Goal: Task Accomplishment & Management: Complete application form

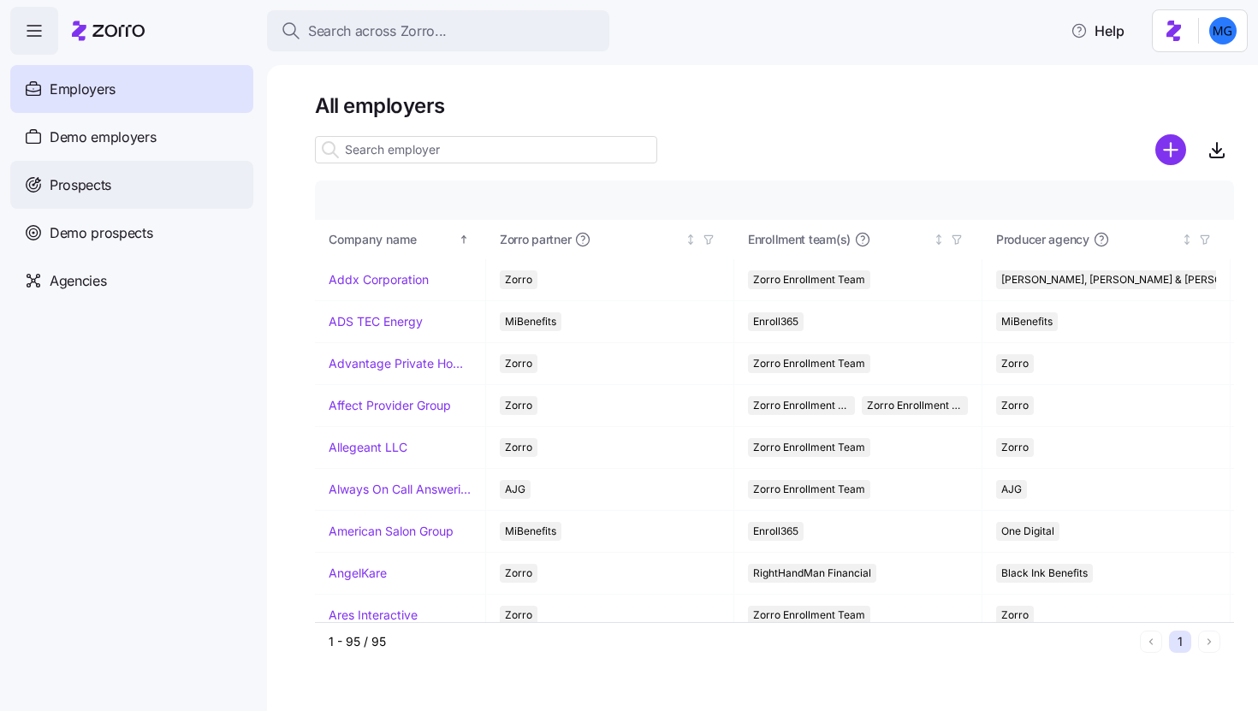
click at [165, 184] on div "Prospects" at bounding box center [131, 185] width 243 height 48
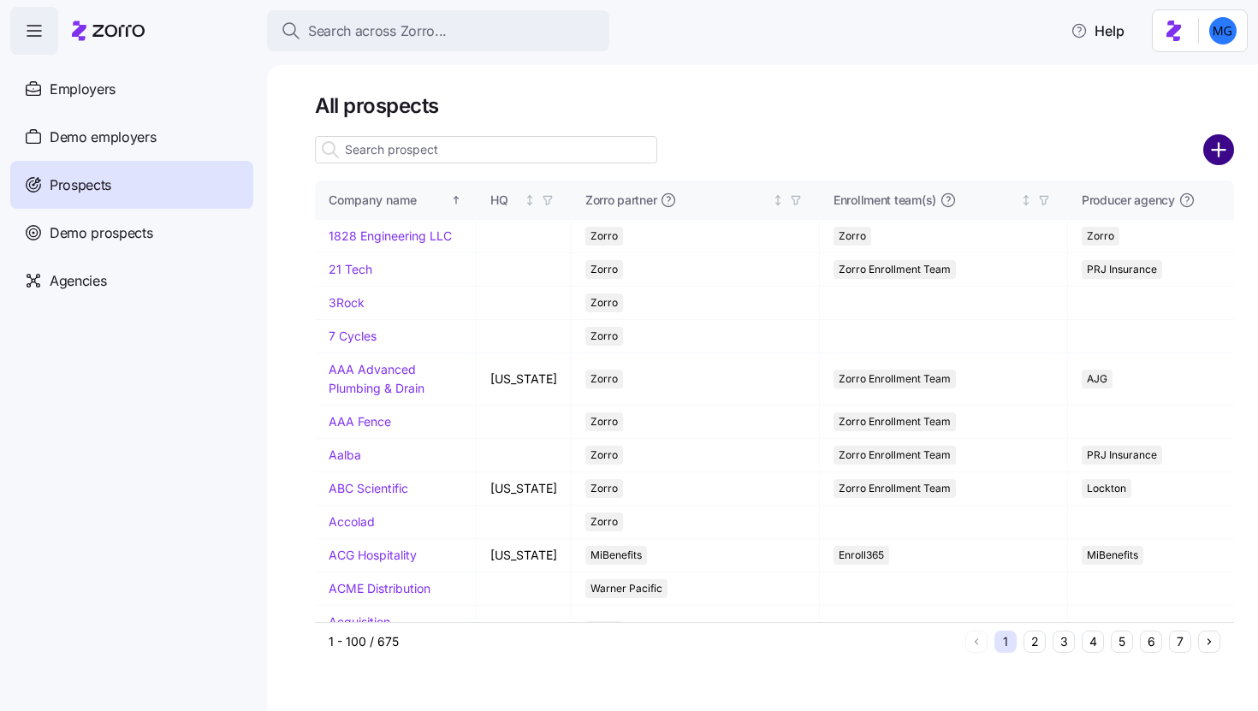
click at [1211, 145] on circle "add icon" at bounding box center [1219, 150] width 28 height 28
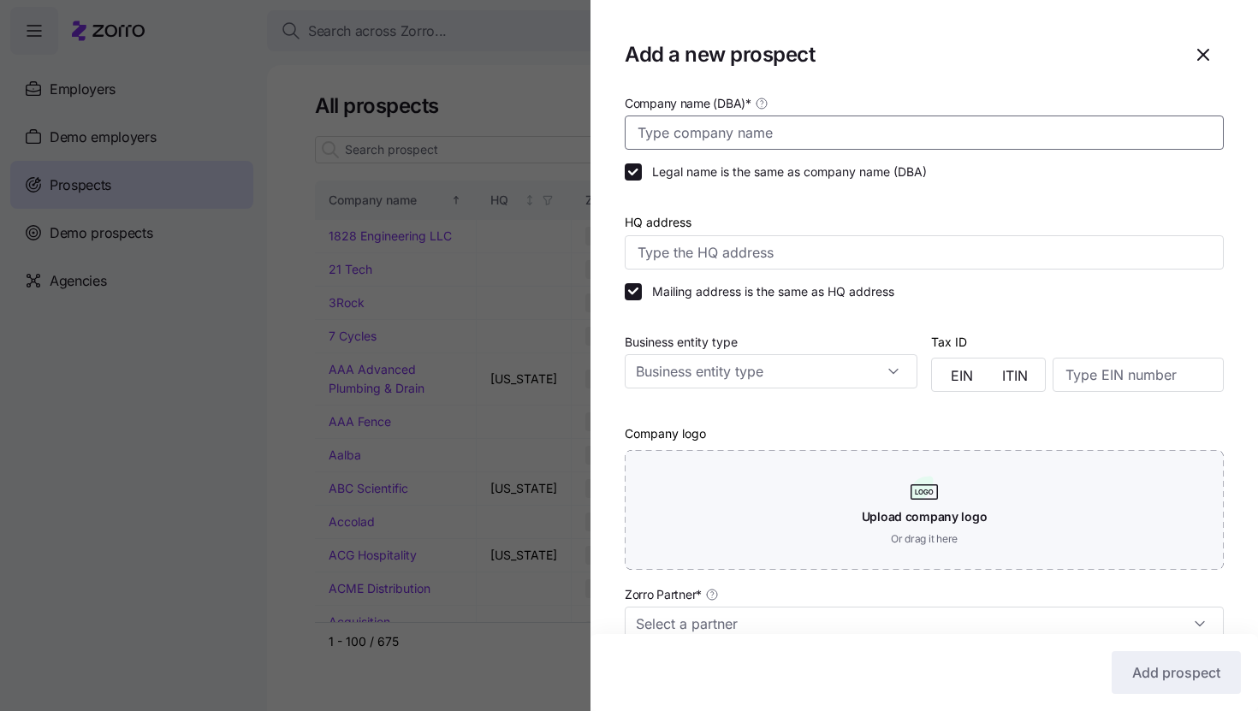
paste input "AMERICAN FACTORY DIRECT FURNITURE OUTLETS"
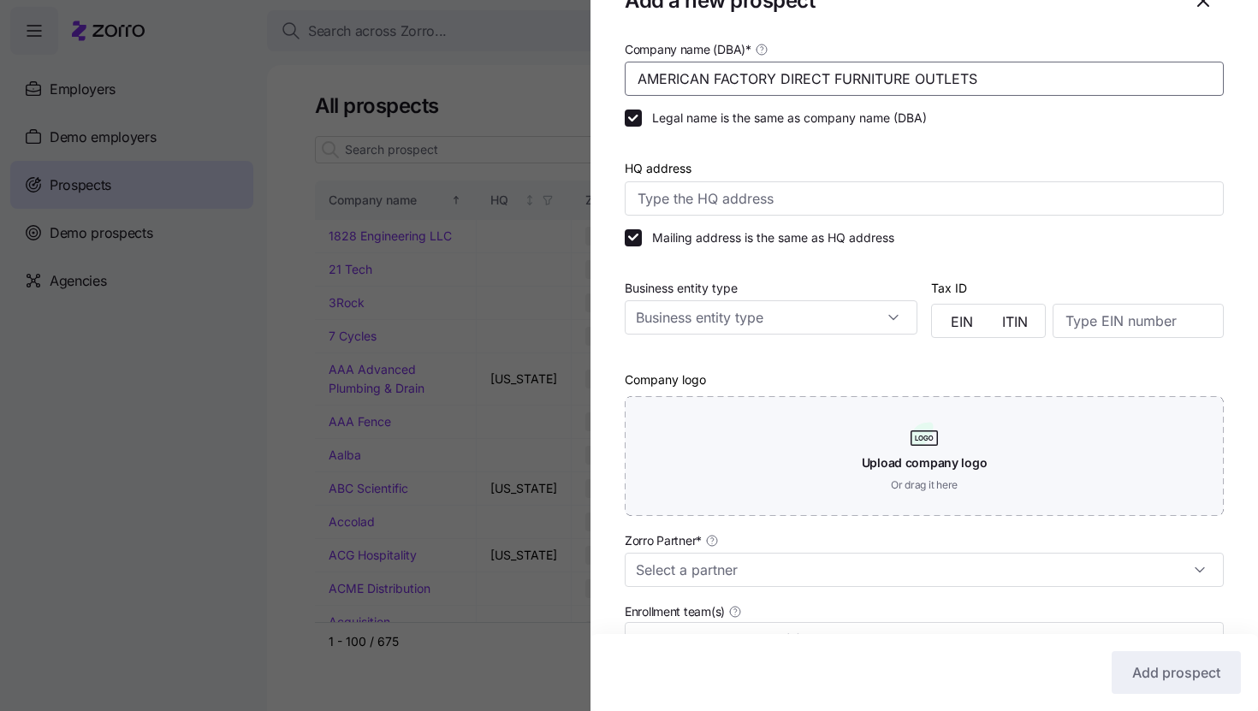
scroll to position [235, 0]
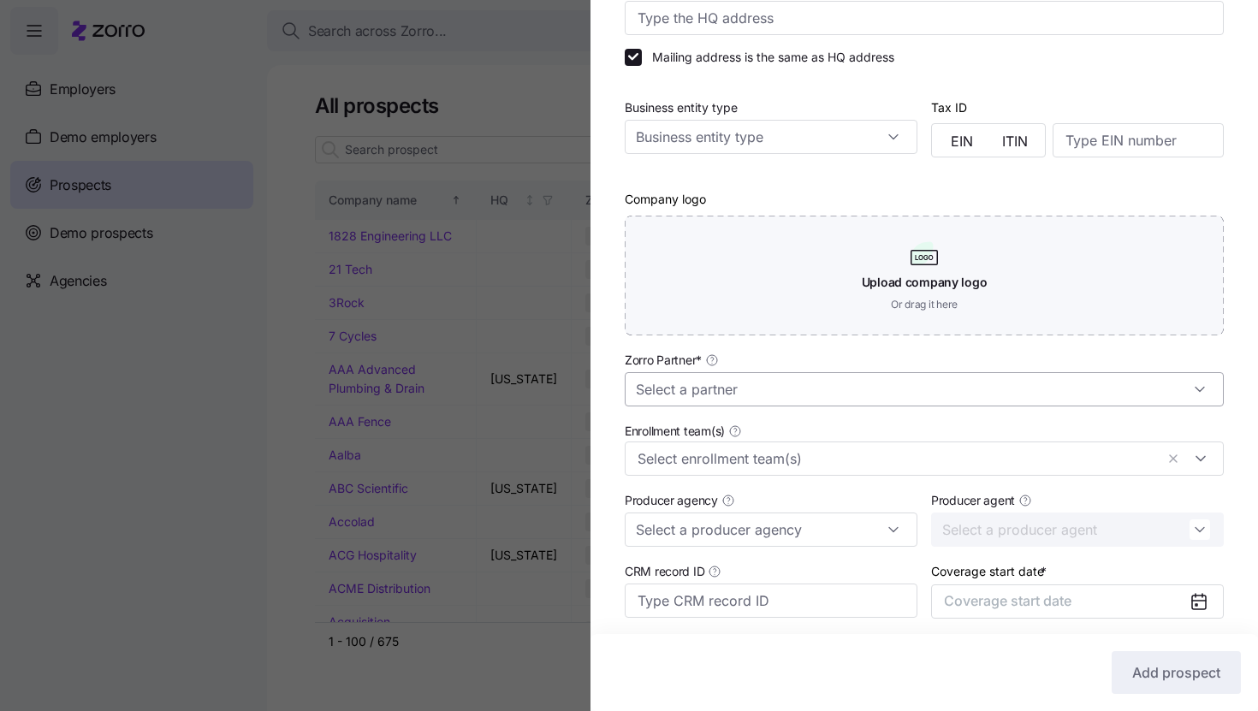
type input "AMERICAN FACTORY DIRECT FURNITURE OUTLETS"
click at [880, 375] on input "Zorro Partner *" at bounding box center [924, 389] width 599 height 34
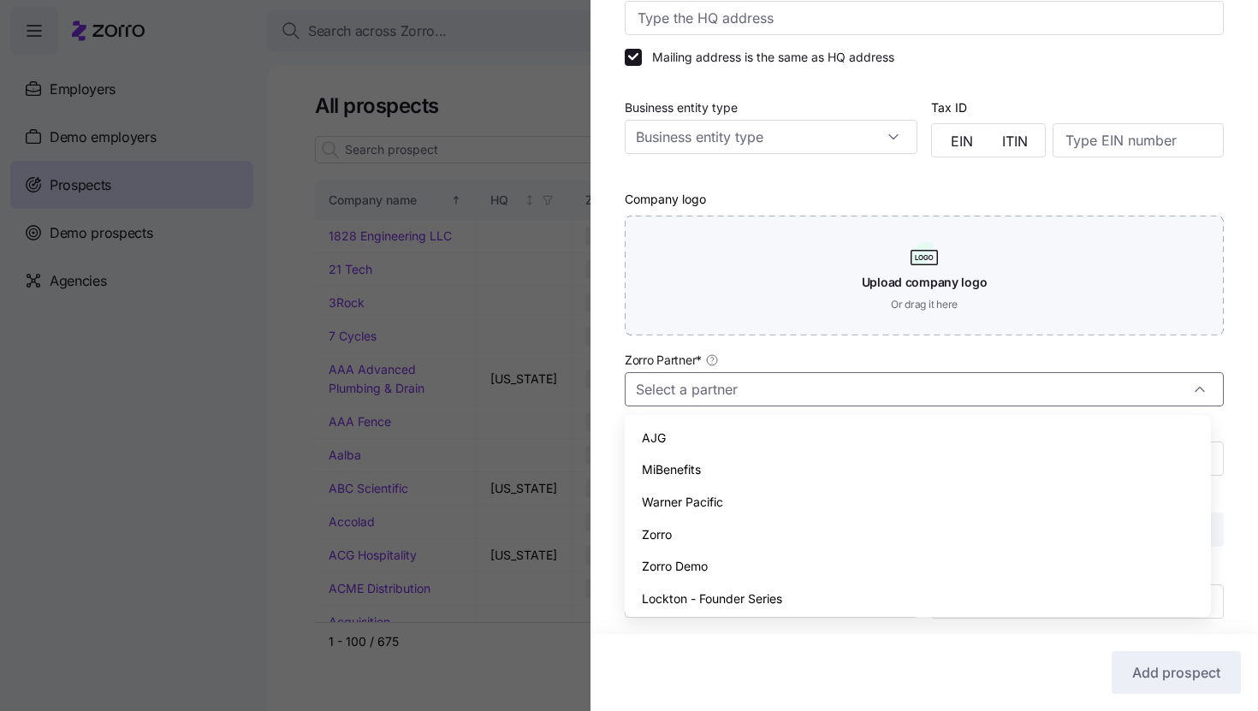
click at [807, 545] on div "Zorro" at bounding box center [918, 535] width 573 height 33
type input "Zorro"
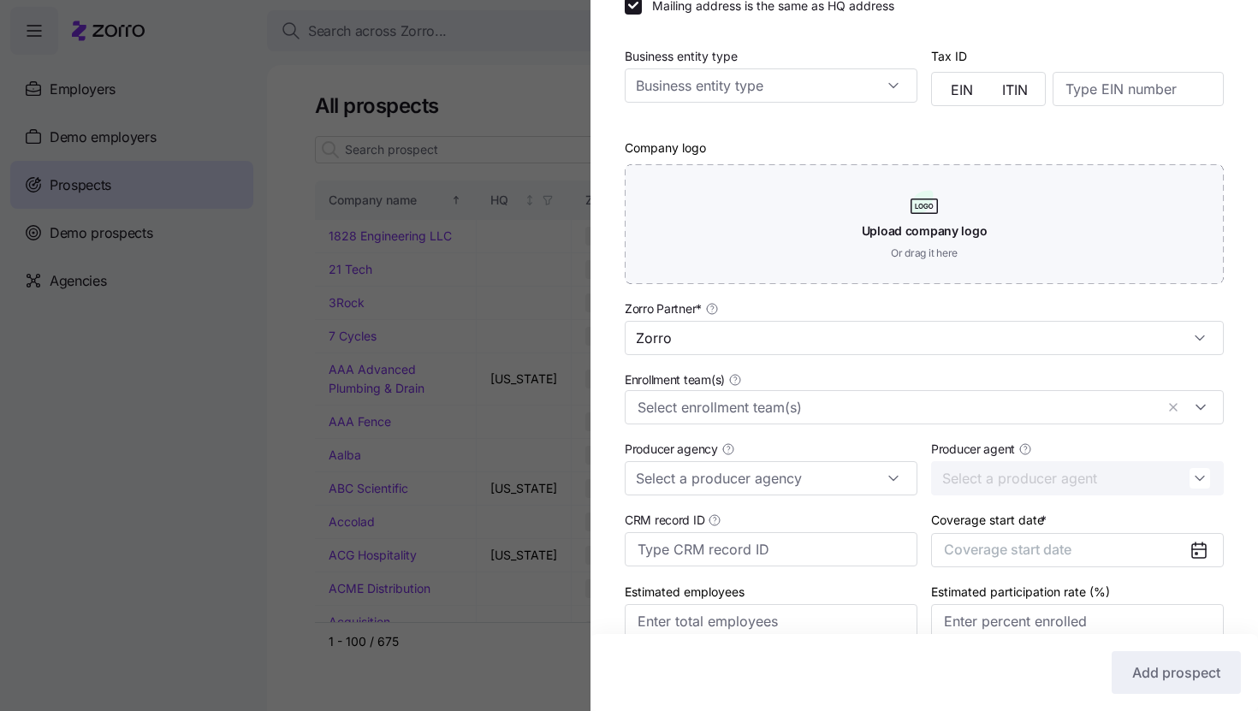
scroll to position [368, 0]
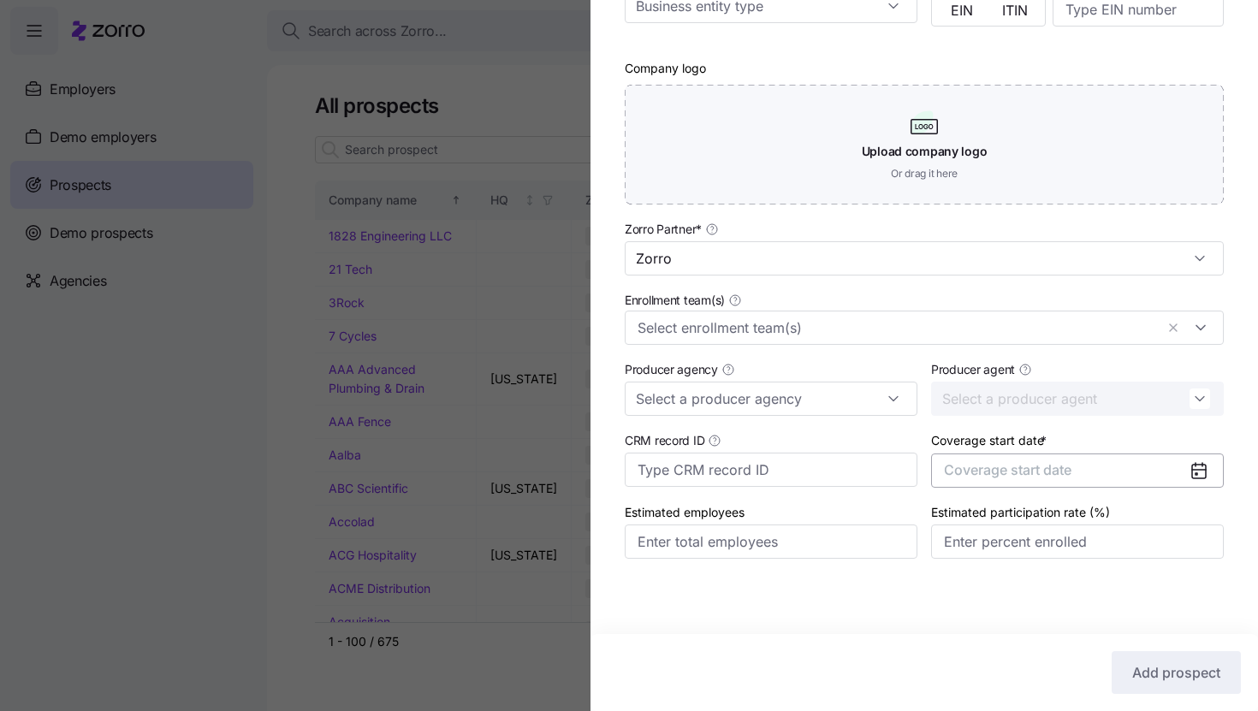
click at [1098, 472] on button "Coverage start date" at bounding box center [1077, 471] width 293 height 34
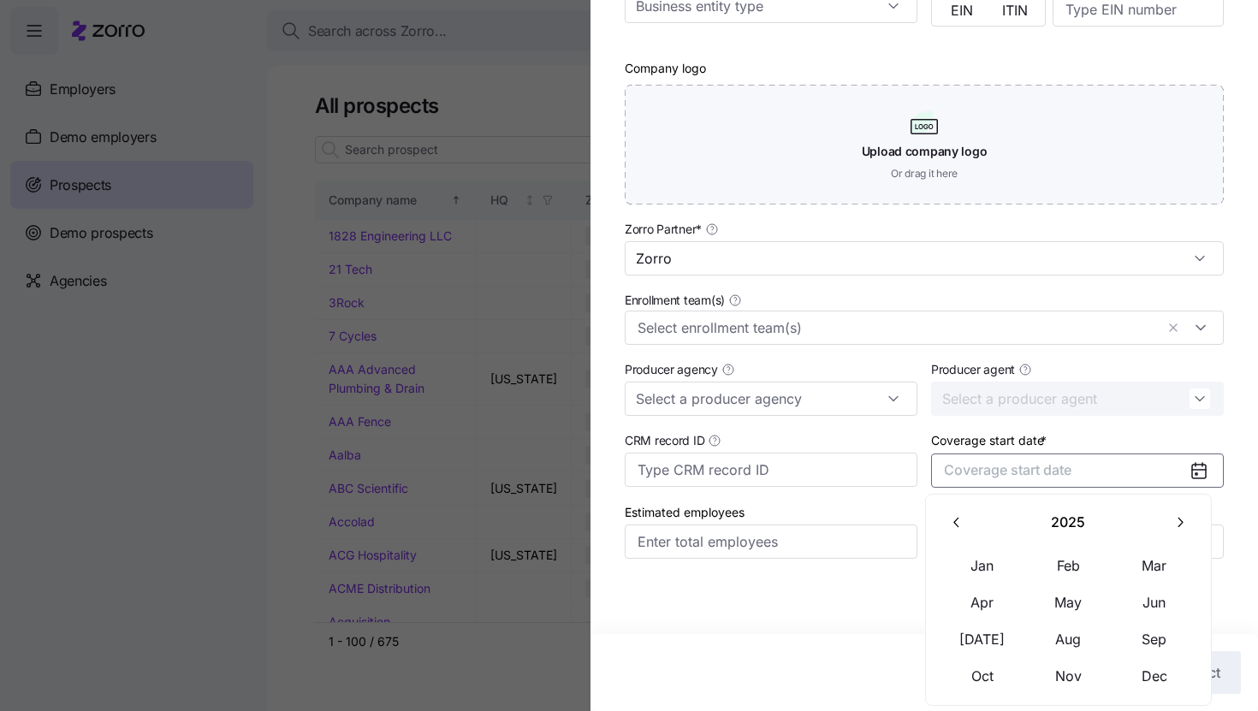
click at [1179, 514] on icon "button" at bounding box center [1180, 522] width 16 height 16
click at [986, 564] on button "Jan" at bounding box center [983, 566] width 86 height 36
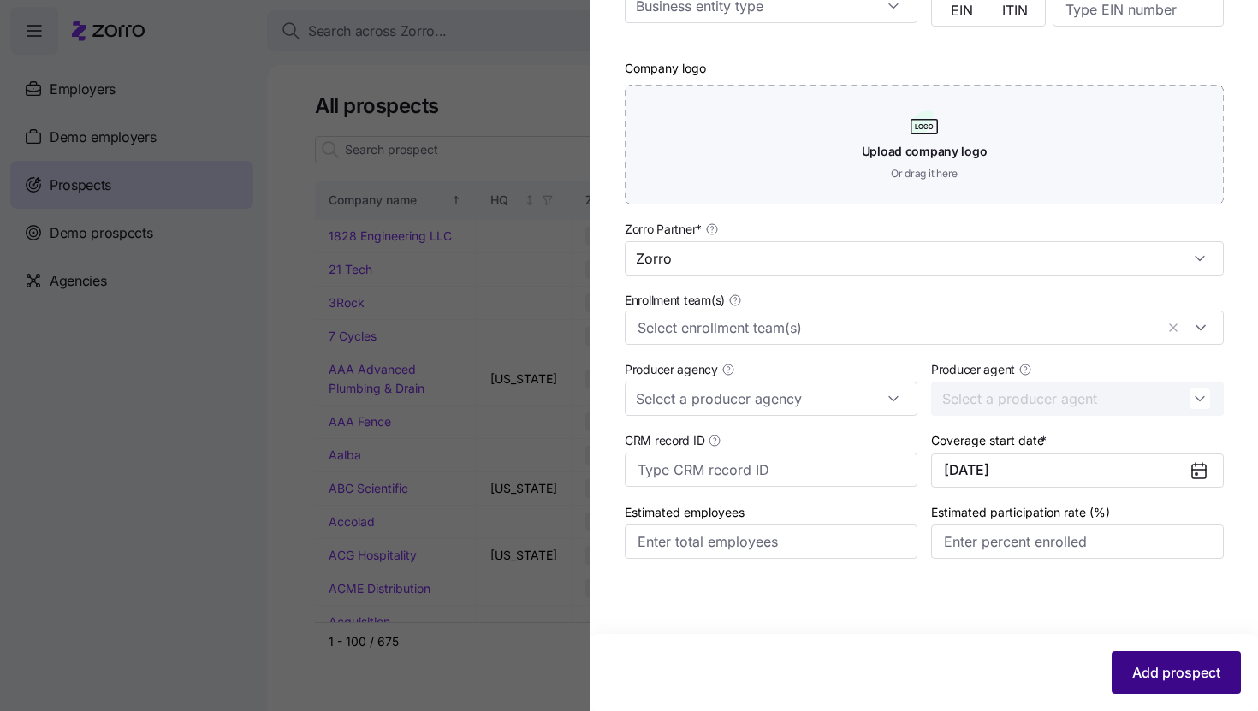
click at [1135, 669] on span "Add prospect" at bounding box center [1176, 672] width 88 height 21
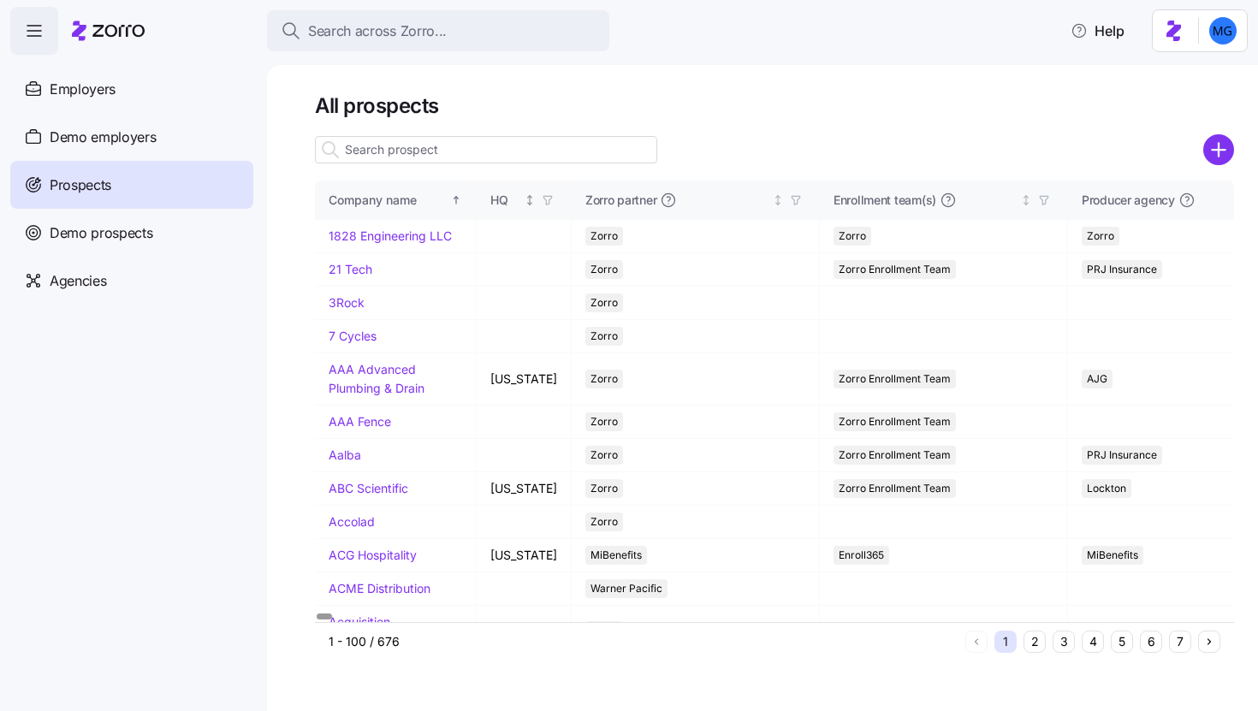
paste input "AMERICAN FACTORY DIRECT FURNITURE OUTLETS"
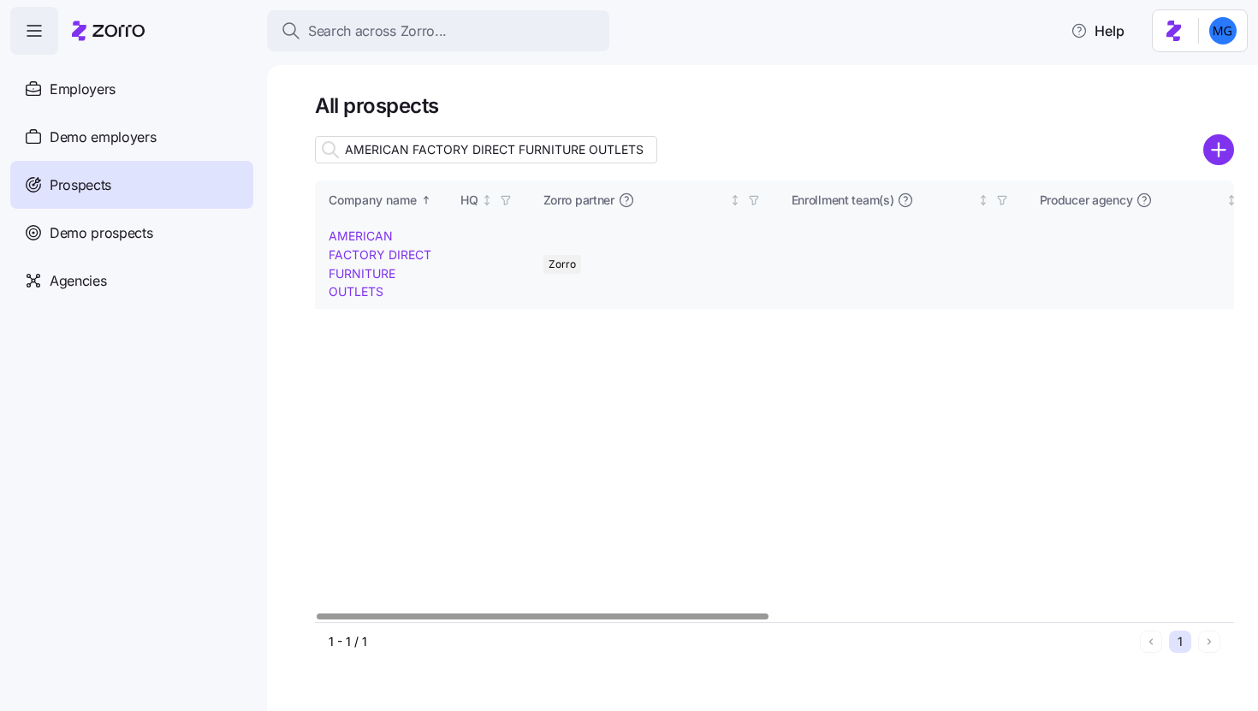
type input "AMERICAN FACTORY DIRECT FURNITURE OUTLETS"
click at [389, 251] on link "AMERICAN FACTORY DIRECT FURNITURE OUTLETS" at bounding box center [380, 264] width 103 height 70
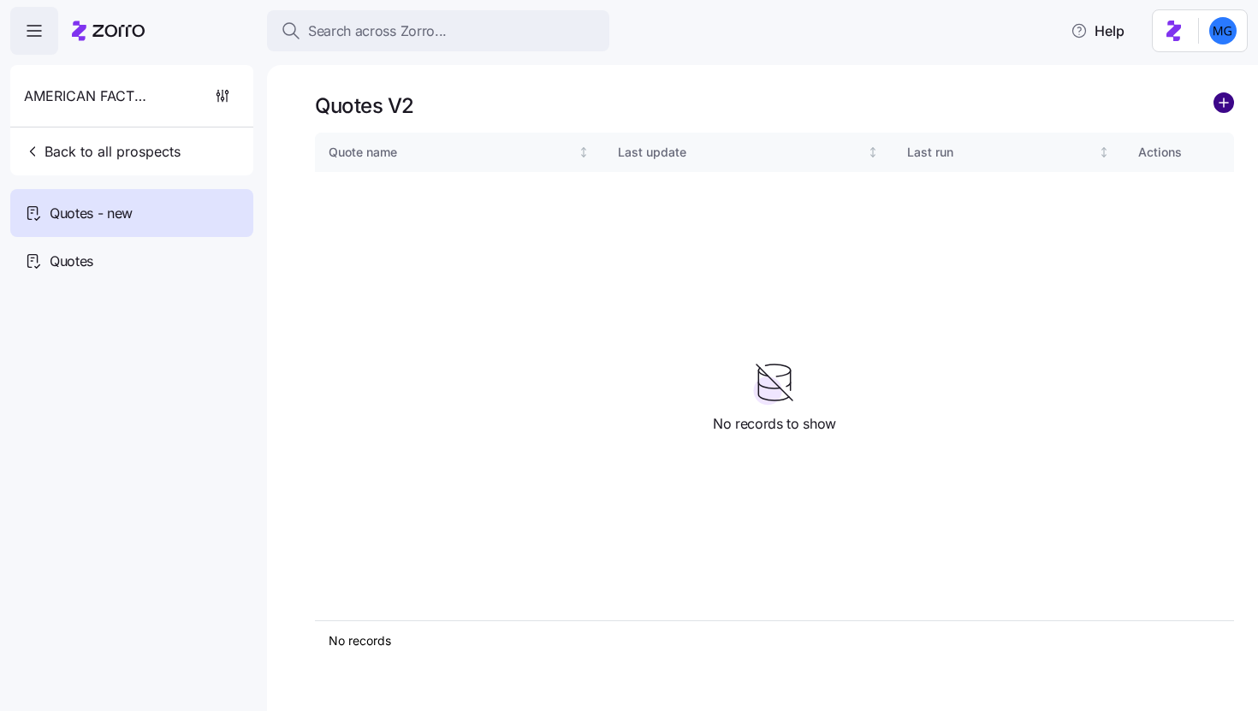
click at [1226, 107] on circle "add icon" at bounding box center [1223, 102] width 19 height 19
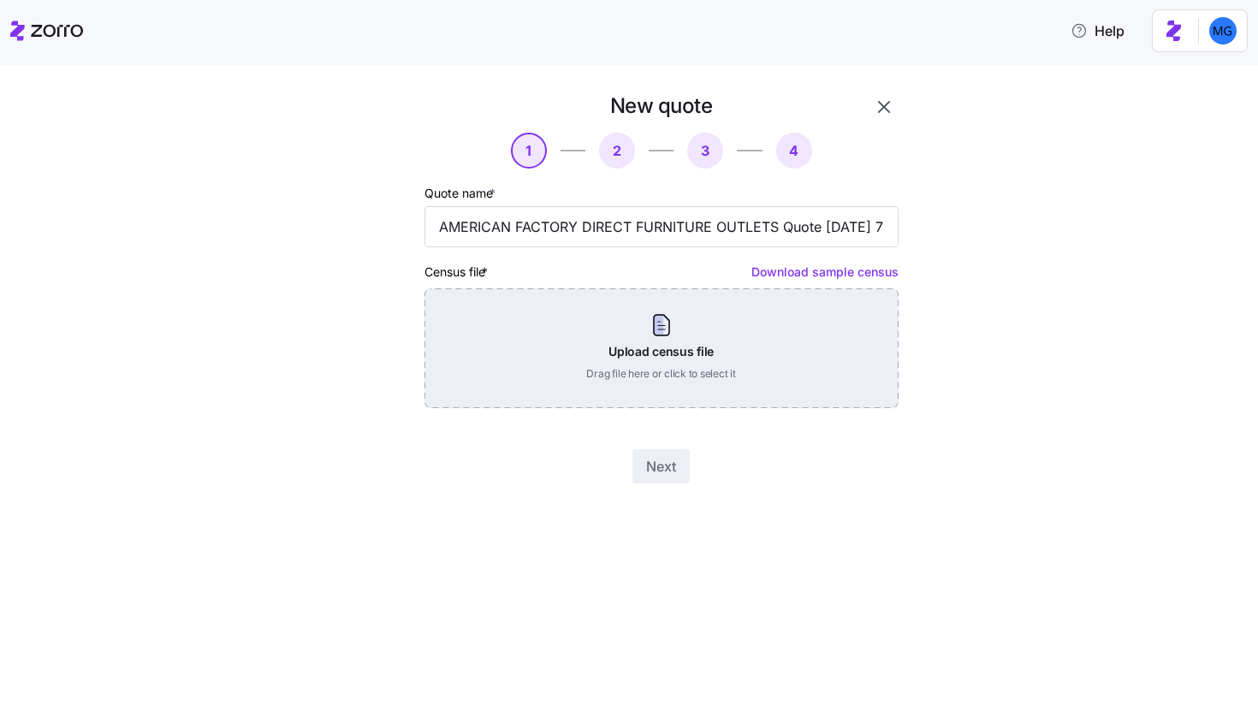
click at [619, 294] on div "Upload census file Drag file here or click to select it" at bounding box center [662, 348] width 474 height 120
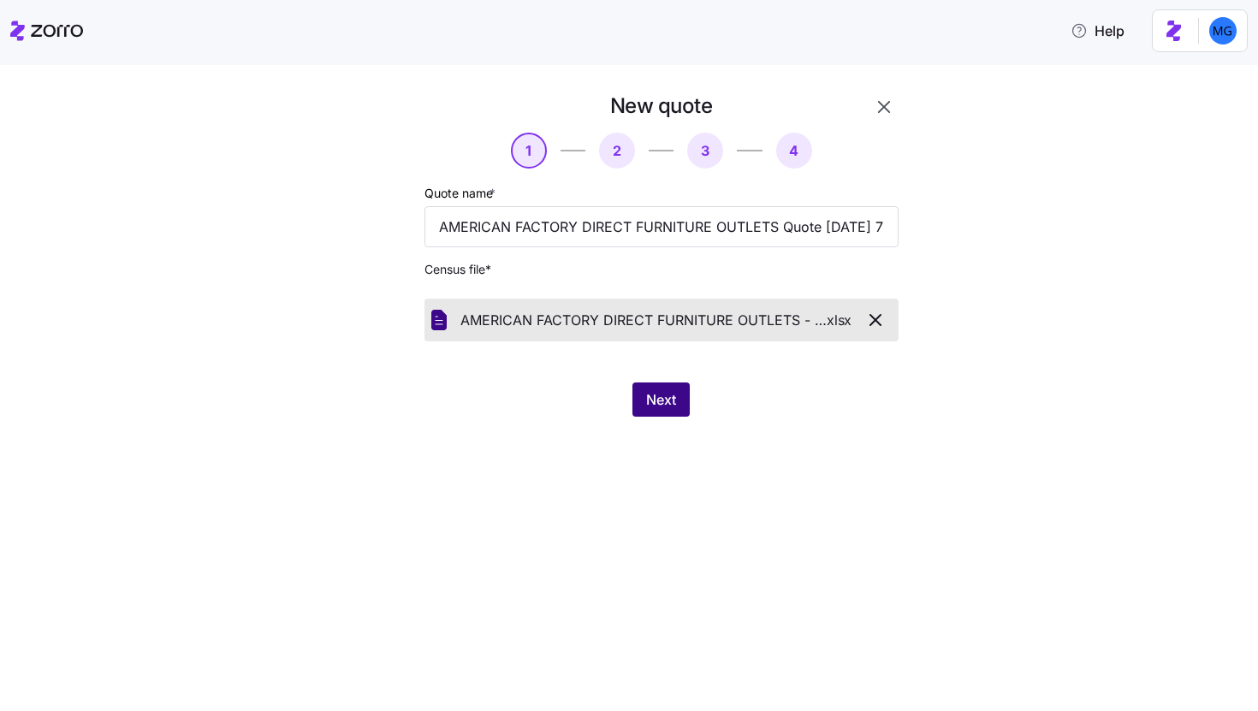
click at [664, 386] on button "Next" at bounding box center [660, 400] width 57 height 34
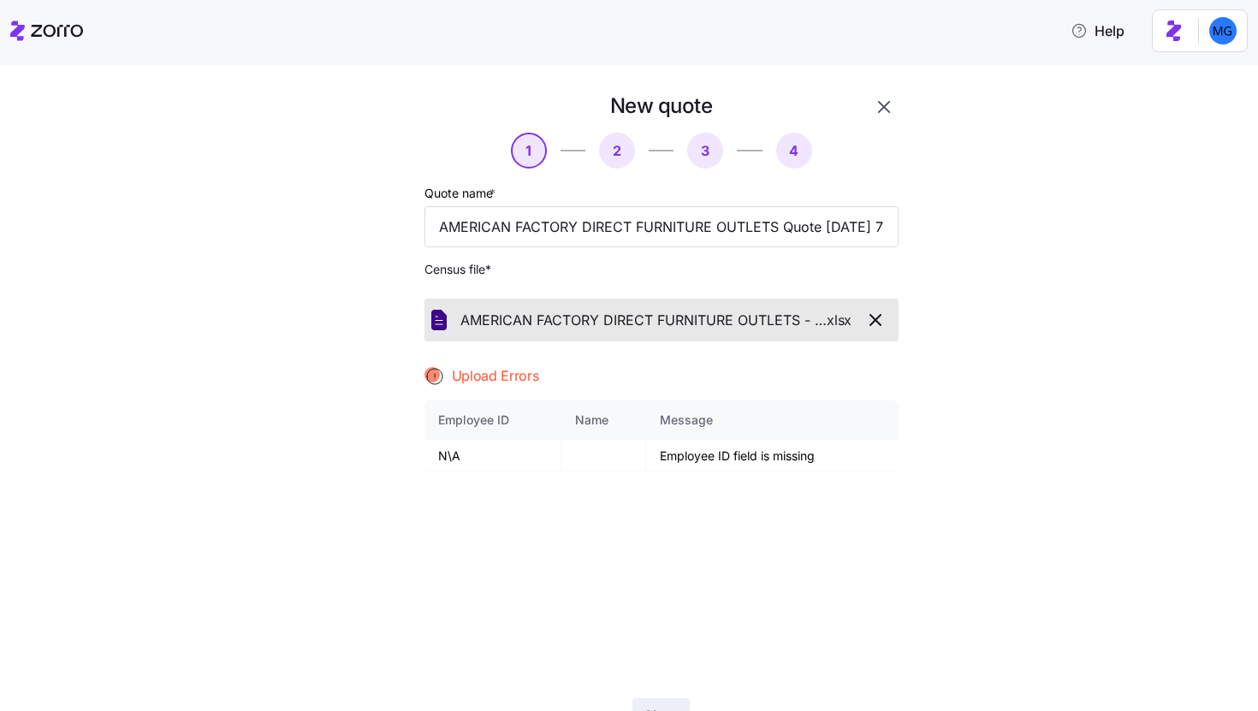
click at [878, 109] on icon "button" at bounding box center [884, 107] width 12 height 12
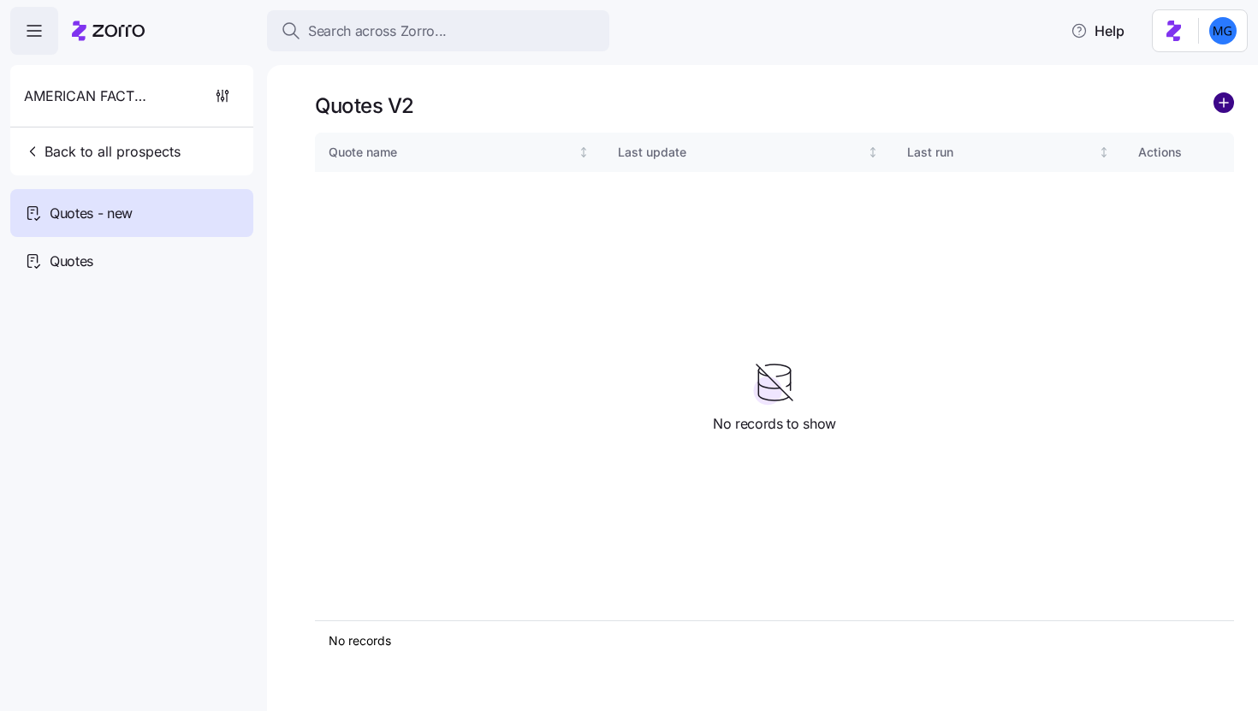
click at [1226, 108] on circle "add icon" at bounding box center [1223, 102] width 19 height 19
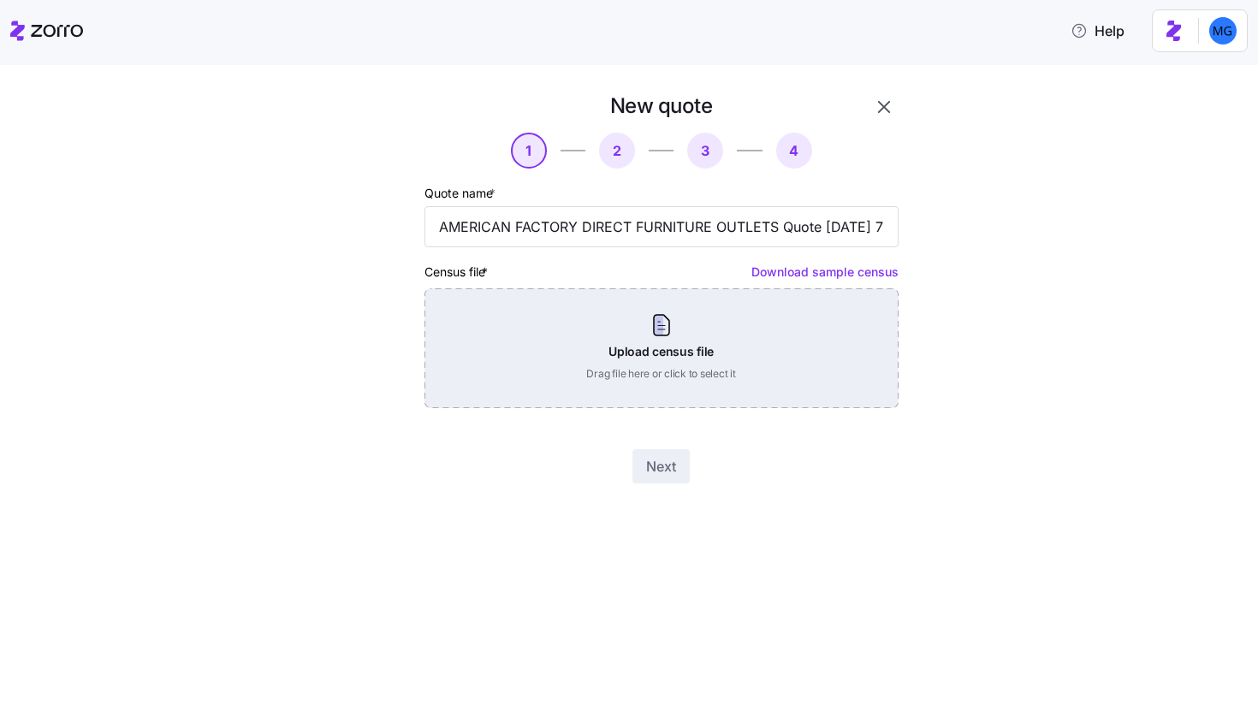
click at [710, 330] on div "Upload census file Drag file here or click to select it" at bounding box center [662, 348] width 474 height 120
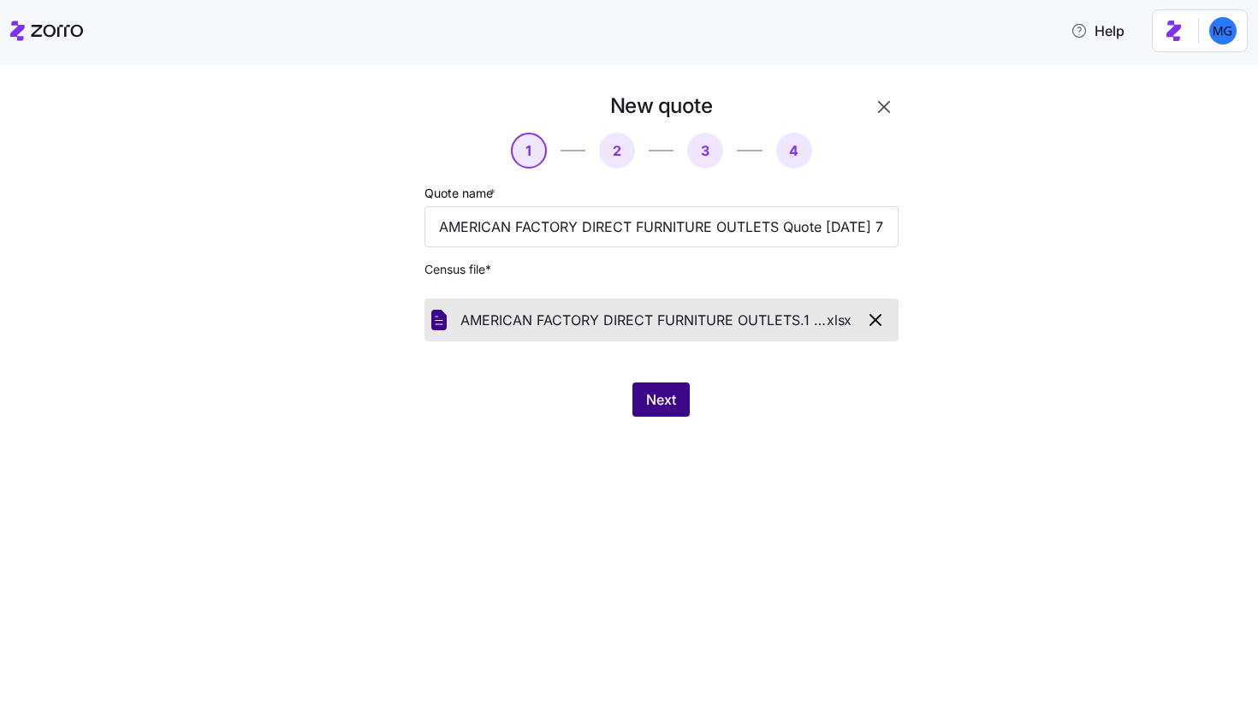
click at [657, 396] on span "Next" at bounding box center [661, 399] width 30 height 21
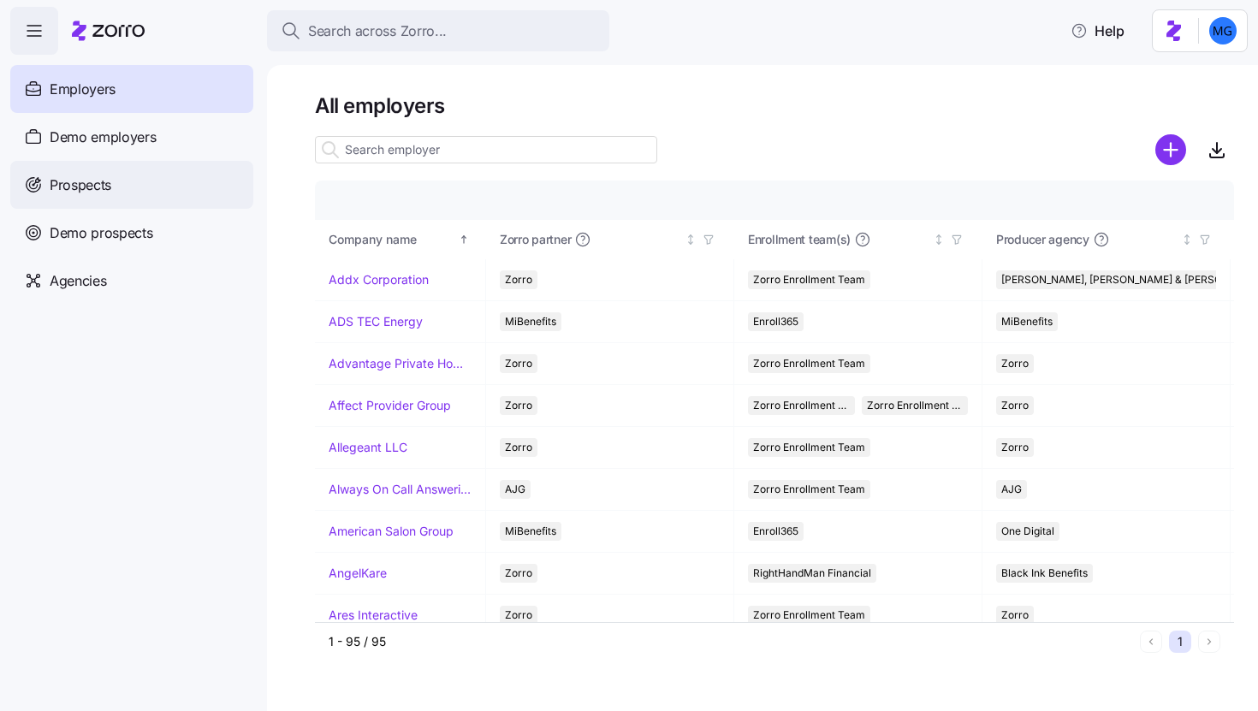
click at [92, 192] on span "Prospects" at bounding box center [81, 185] width 62 height 21
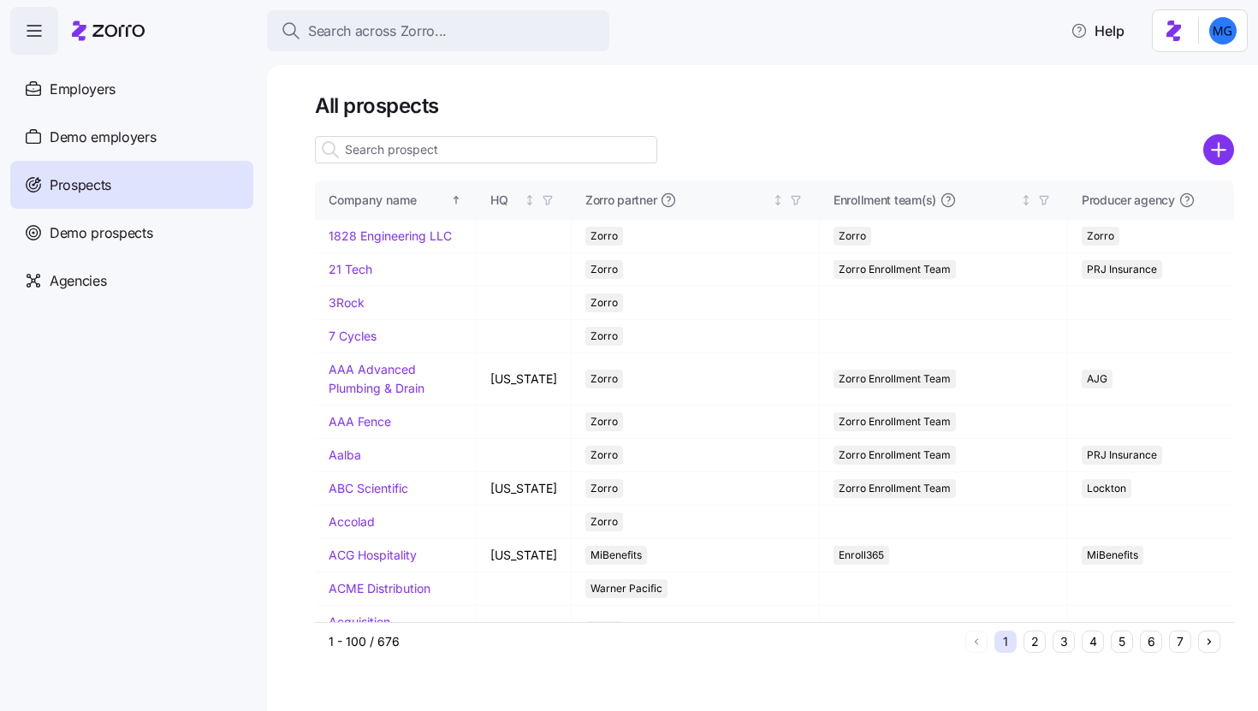
click at [445, 148] on input at bounding box center [486, 149] width 342 height 27
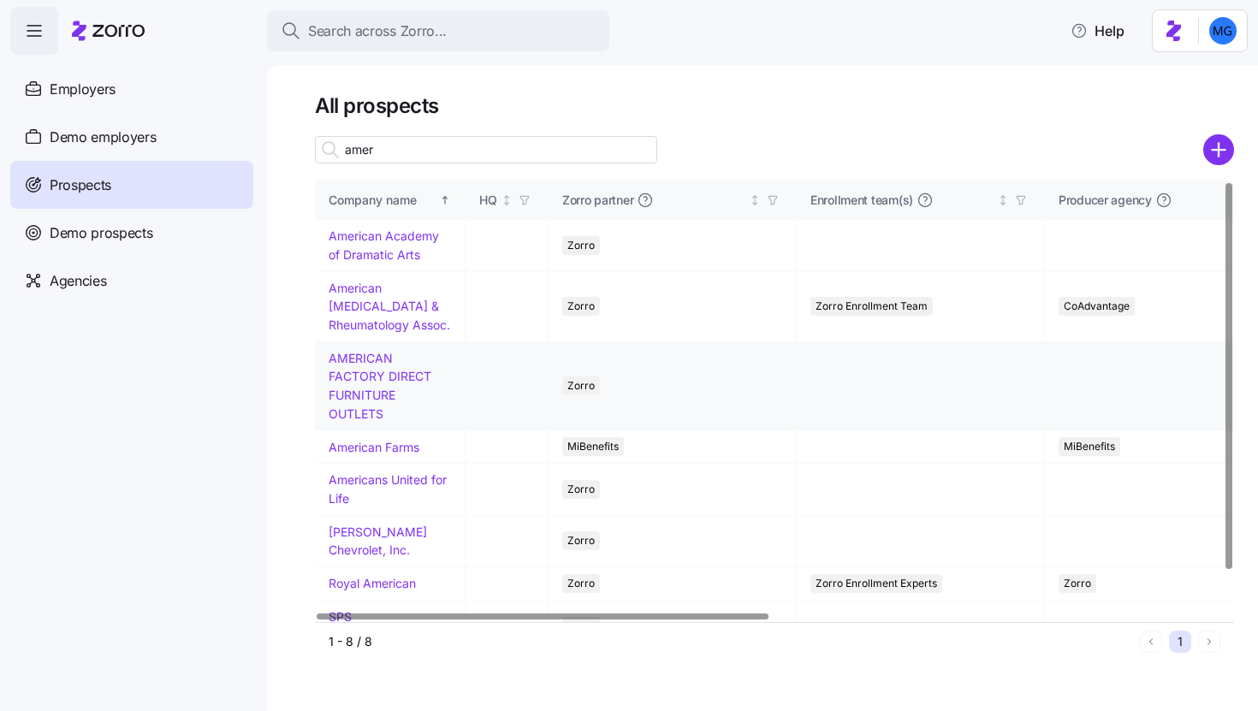
type input "amer"
click at [364, 414] on link "AMERICAN FACTORY DIRECT FURNITURE OUTLETS" at bounding box center [380, 386] width 103 height 70
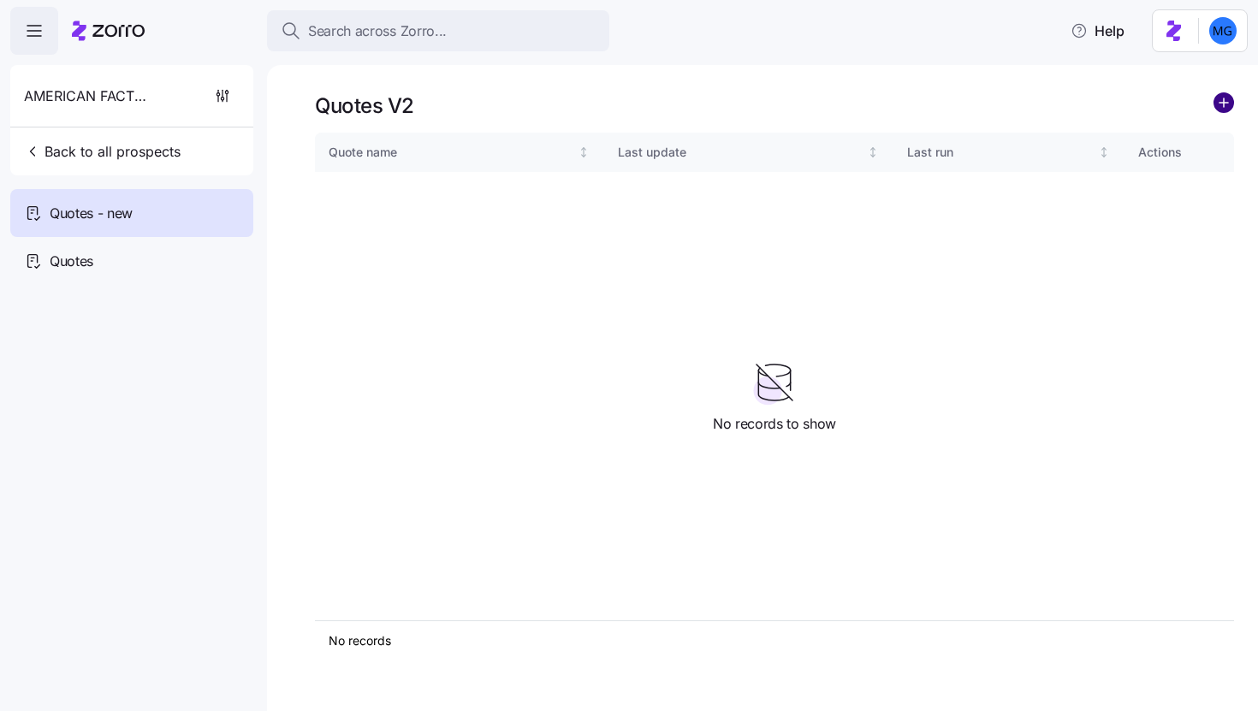
click at [1224, 100] on circle "add icon" at bounding box center [1223, 102] width 19 height 19
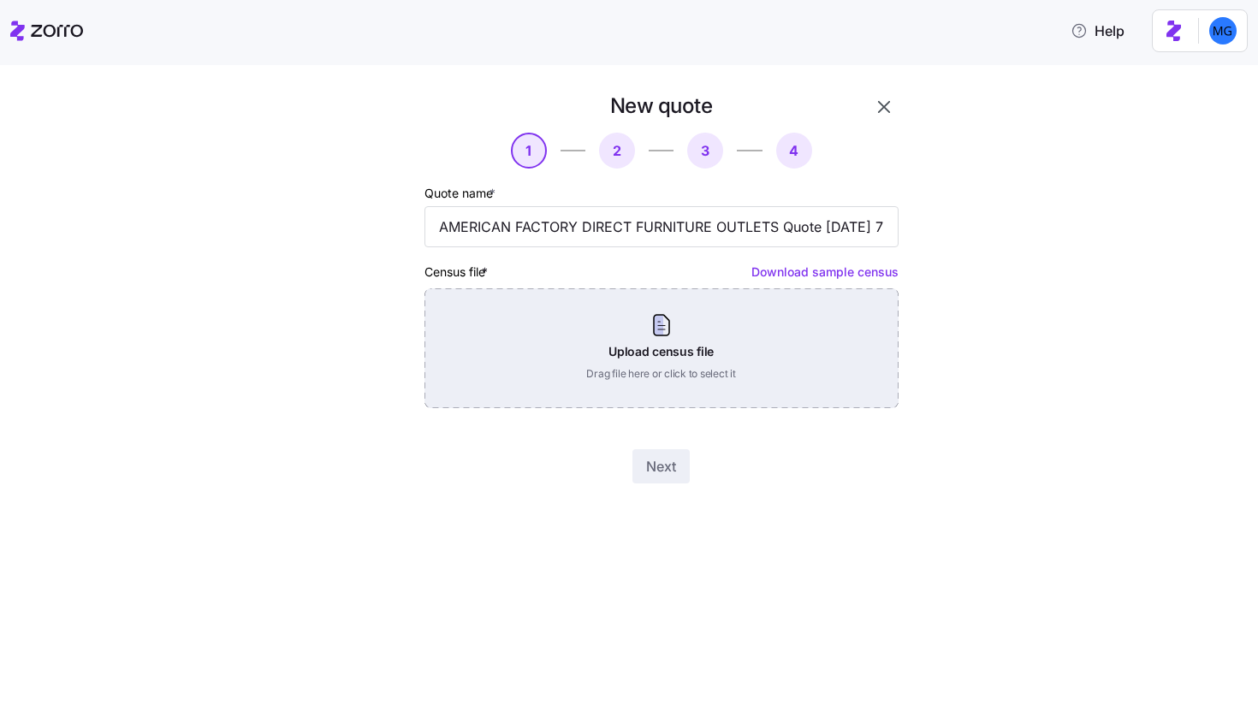
click at [728, 341] on div "Upload census file Drag file here or click to select it" at bounding box center [662, 348] width 474 height 120
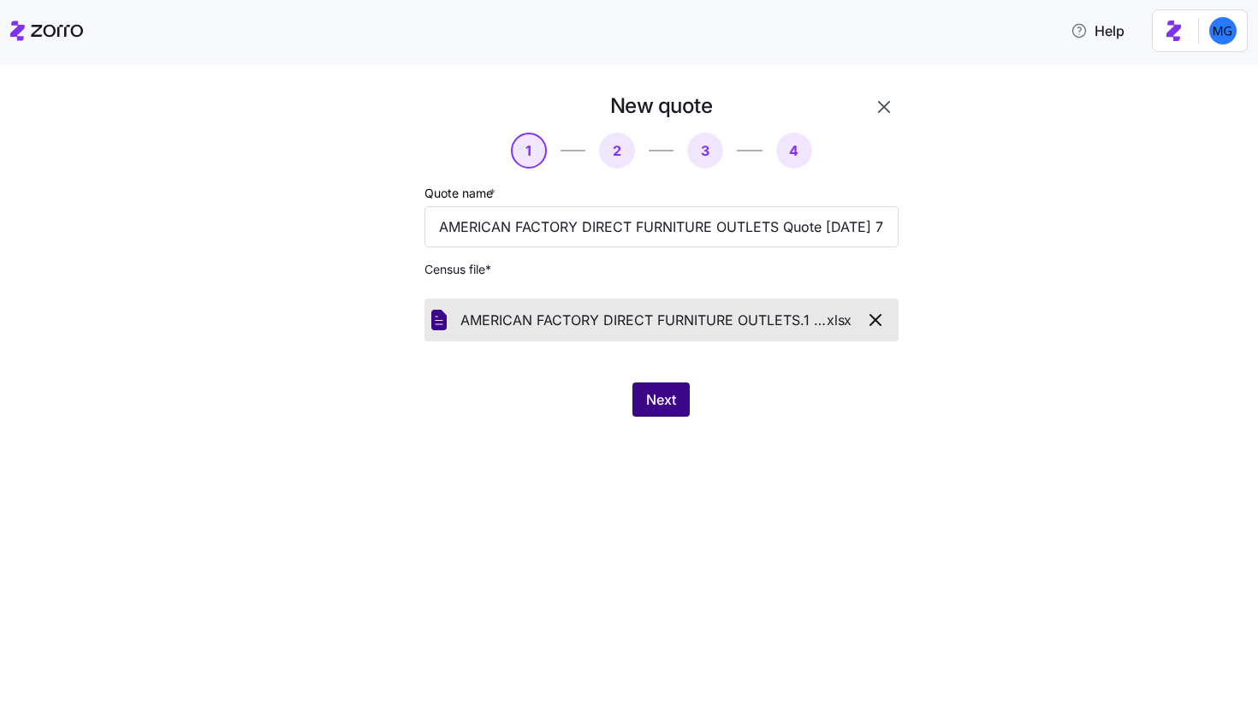
click at [665, 401] on span "Next" at bounding box center [661, 399] width 30 height 21
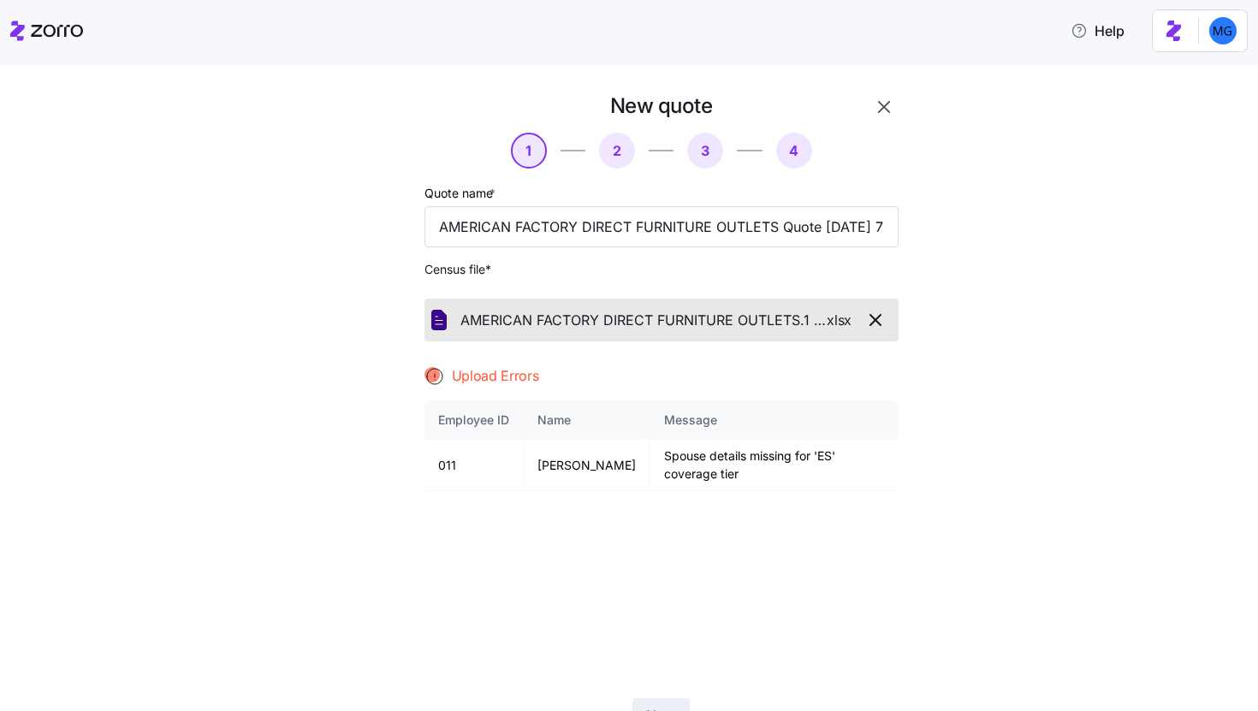
click at [870, 107] on button "button" at bounding box center [884, 106] width 29 height 29
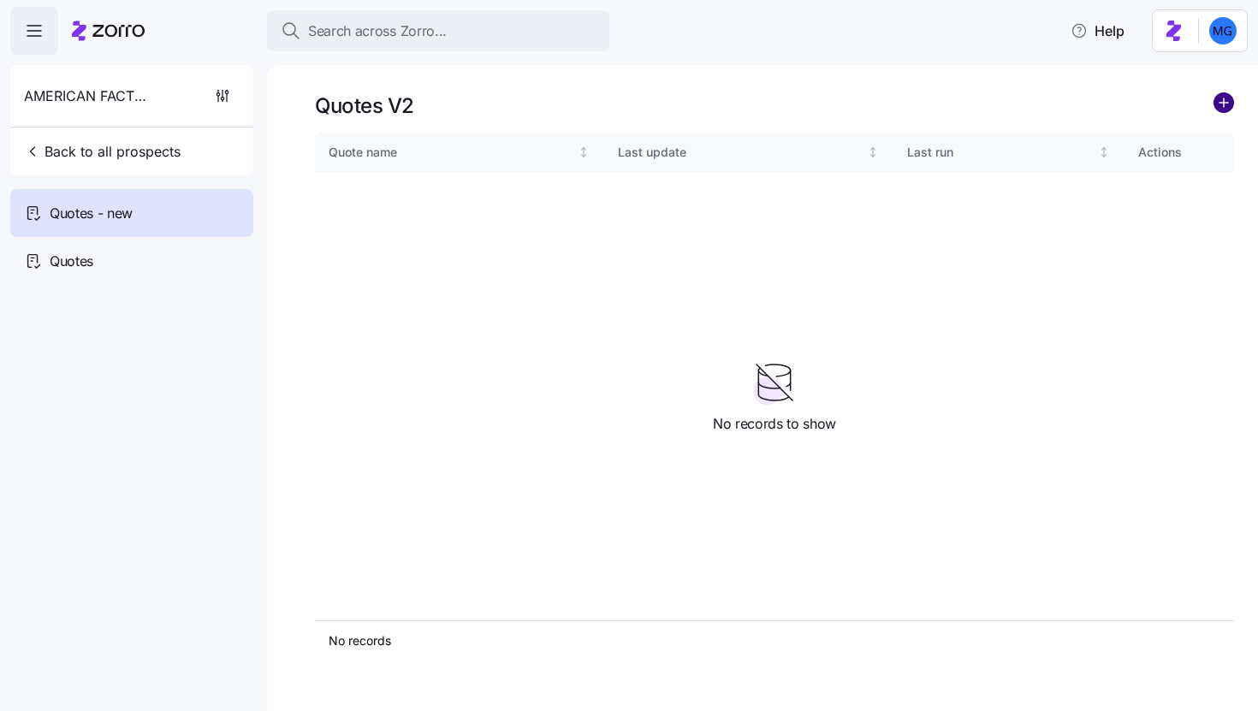
click at [1216, 107] on circle "add icon" at bounding box center [1223, 102] width 19 height 19
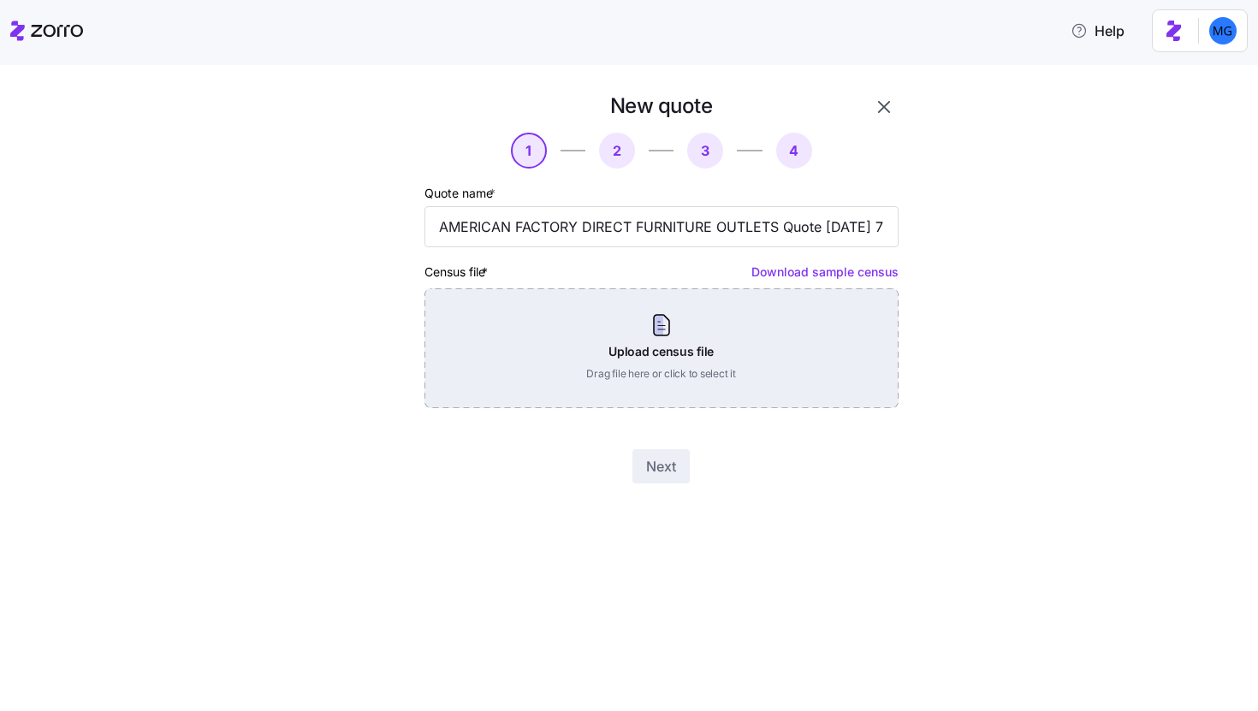
click at [653, 349] on div "Upload census file Drag file here or click to select it" at bounding box center [662, 348] width 474 height 120
click at [688, 347] on div "Upload census file Drag file here or click to select it" at bounding box center [662, 348] width 474 height 120
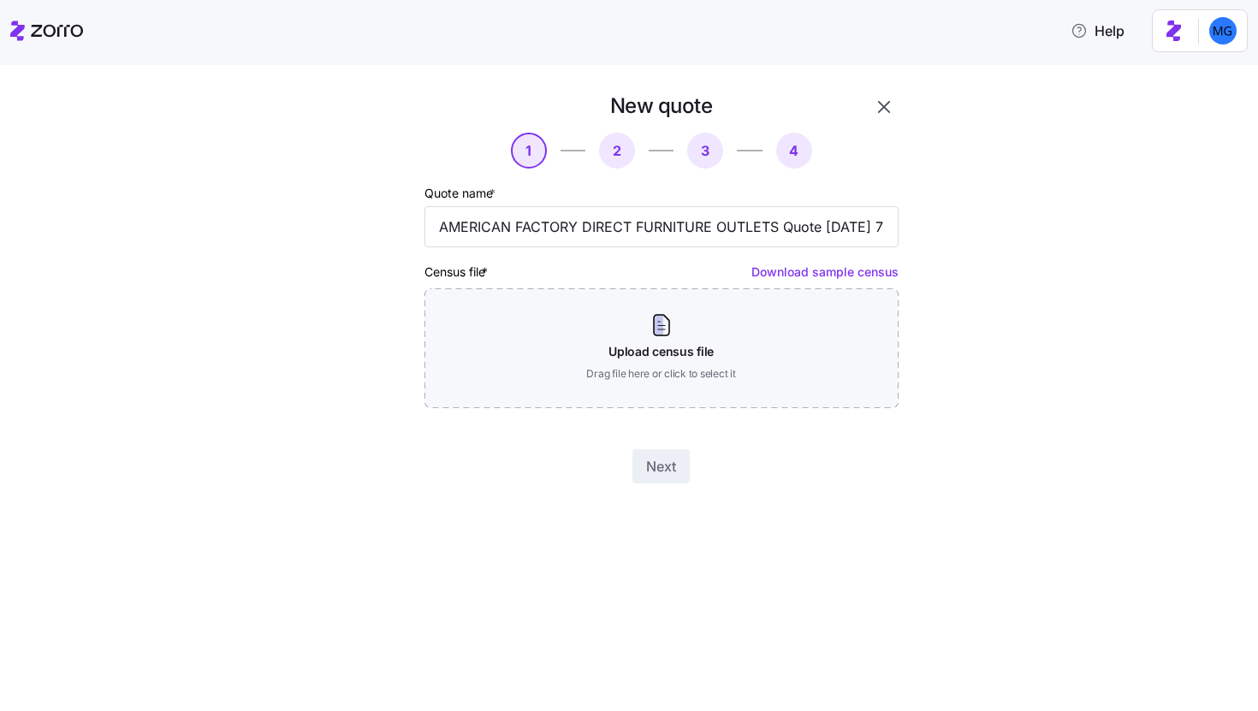
click at [895, 105] on button "button" at bounding box center [884, 106] width 29 height 29
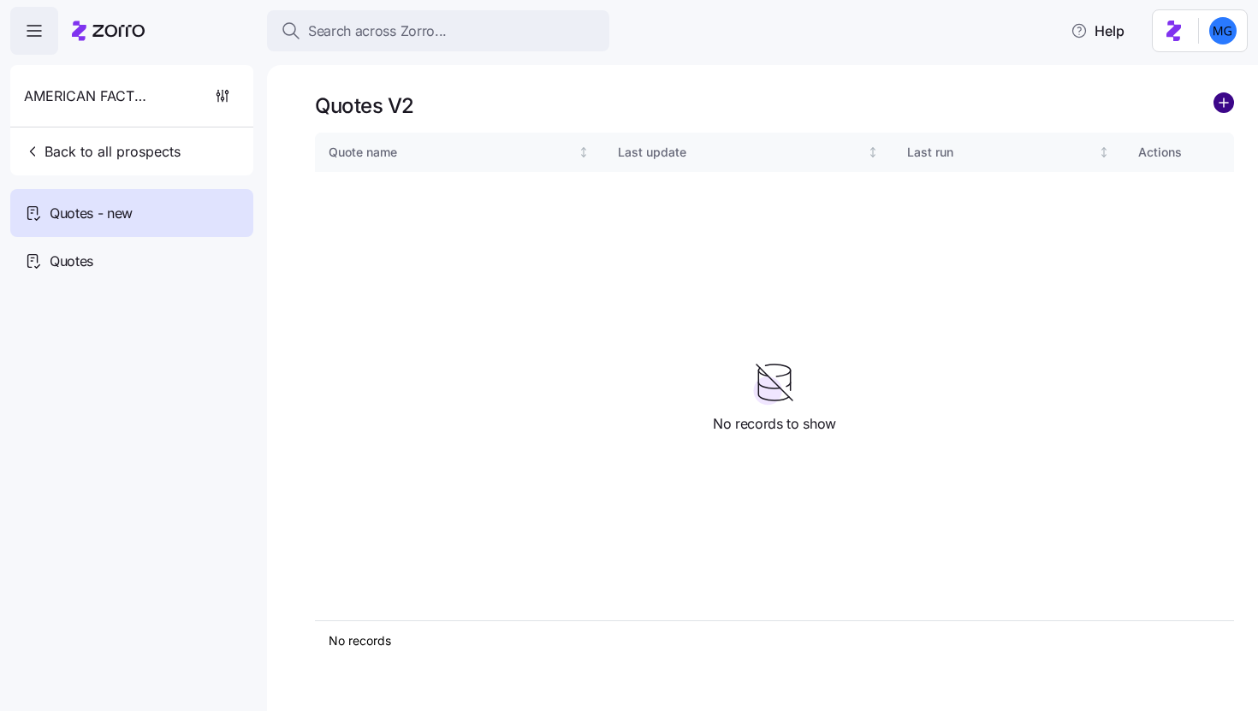
click at [1229, 108] on circle "add icon" at bounding box center [1223, 102] width 19 height 19
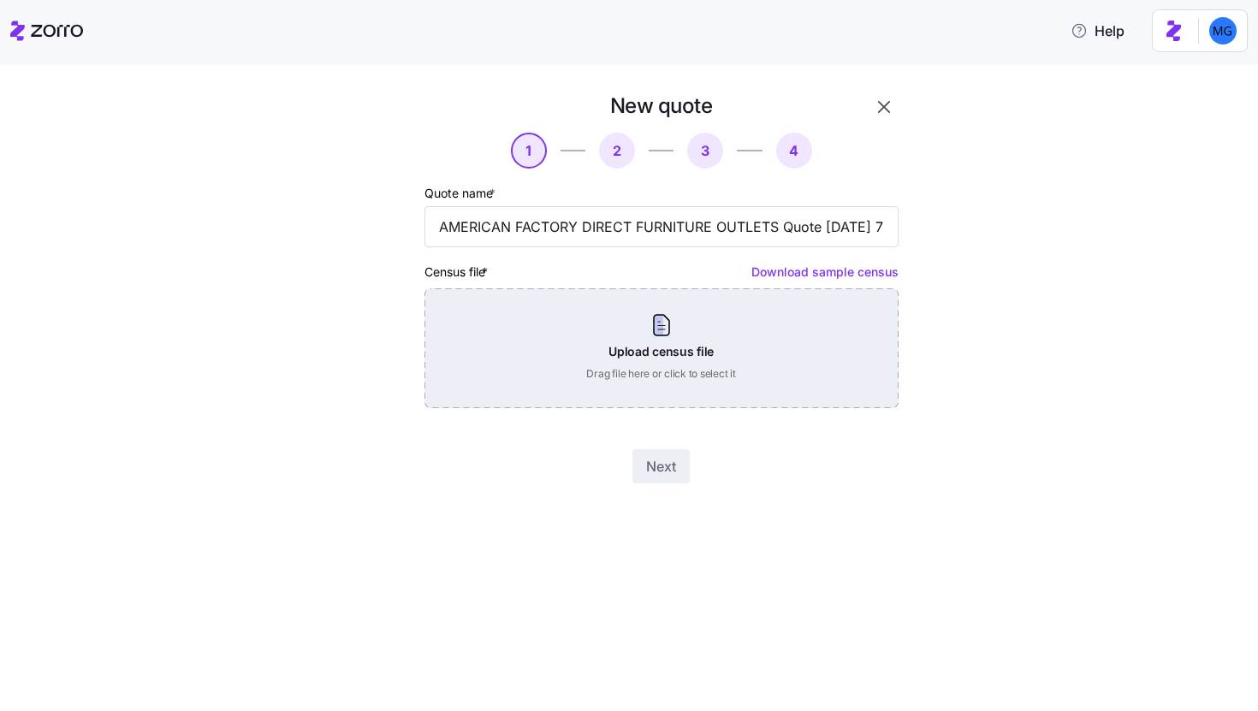
click at [723, 351] on div "Upload census file Drag file here or click to select it" at bounding box center [662, 348] width 474 height 120
click at [805, 386] on div "Upload census file Drag file here or click to select it" at bounding box center [662, 348] width 474 height 120
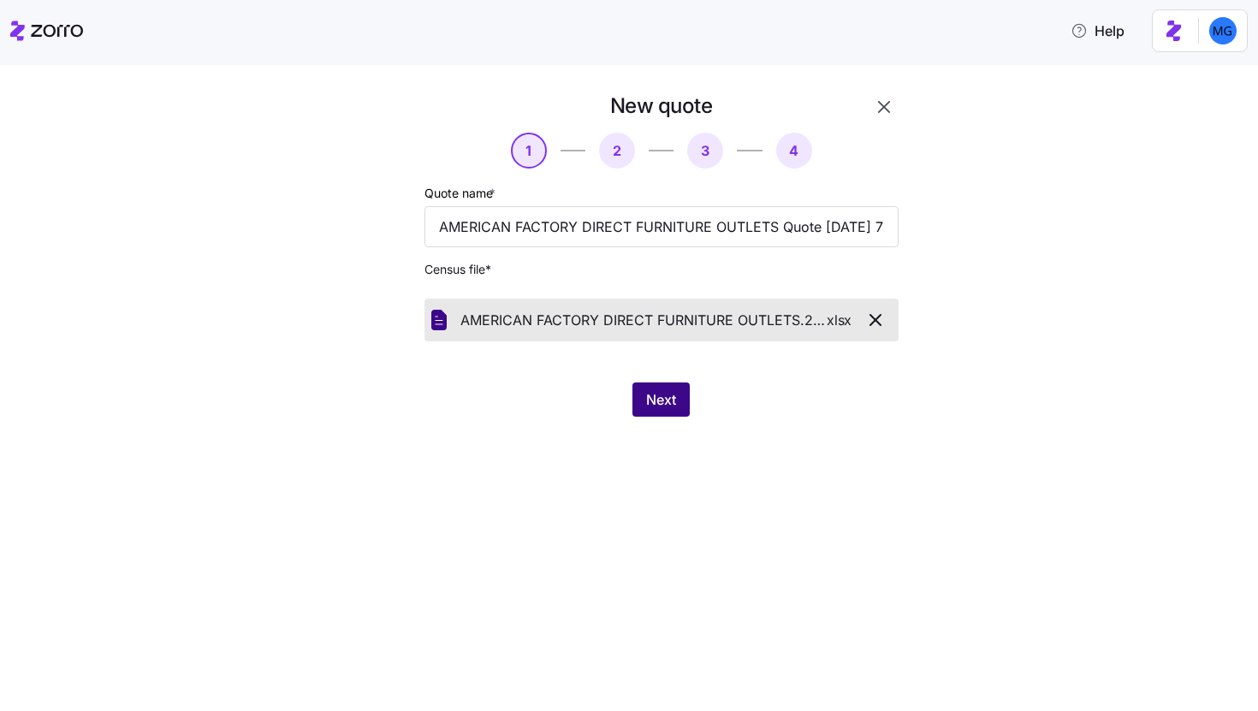
click at [652, 414] on button "Next" at bounding box center [660, 400] width 57 height 34
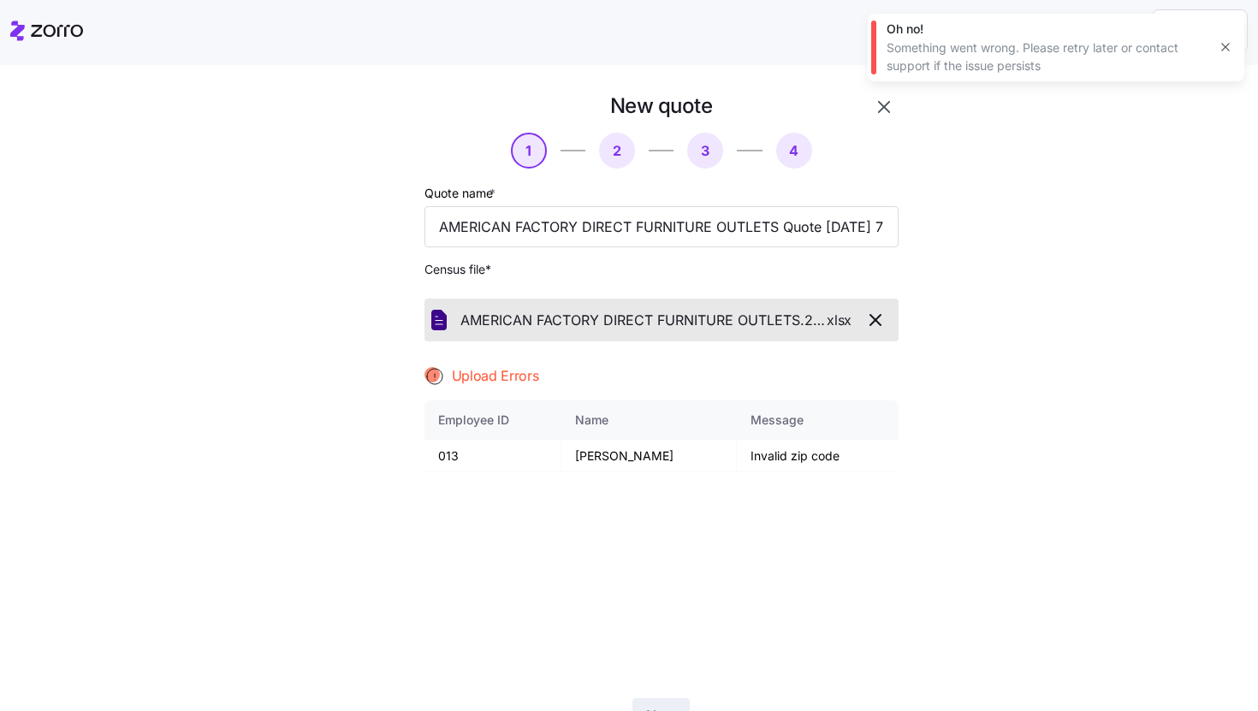
click at [1216, 47] on button "button" at bounding box center [1226, 47] width 24 height 24
click at [874, 102] on icon "button" at bounding box center [884, 107] width 21 height 21
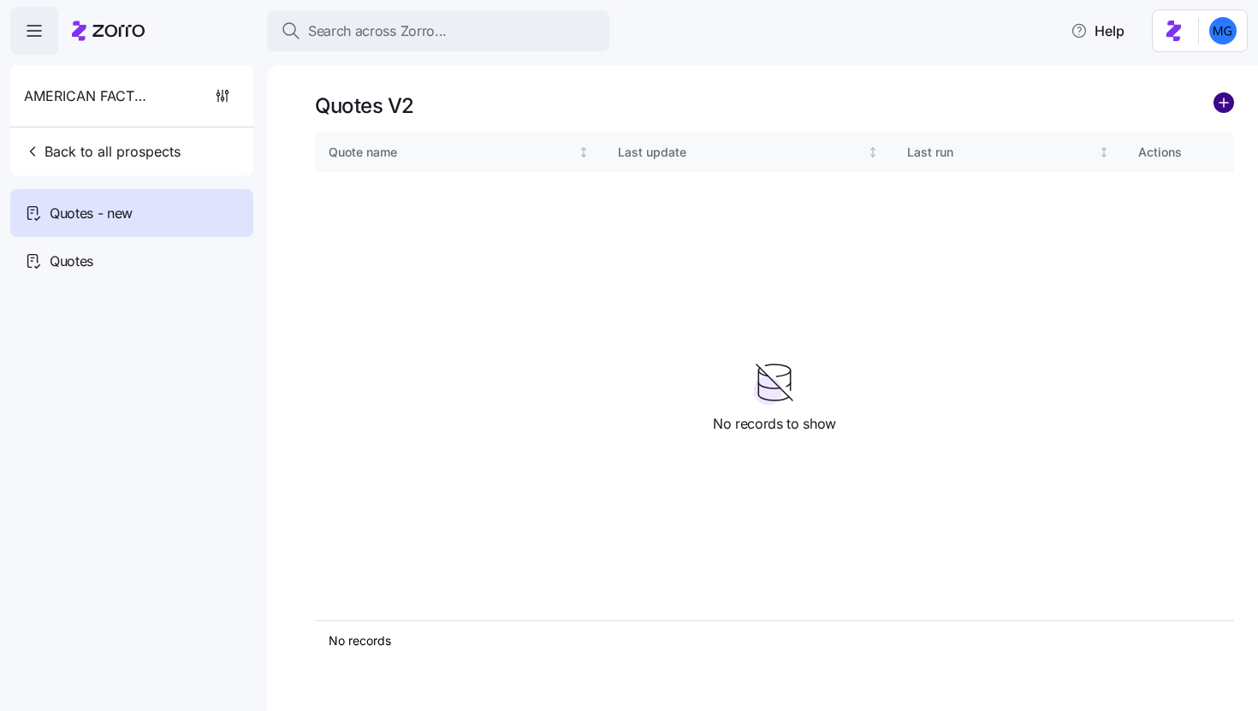
click at [1218, 107] on circle "add icon" at bounding box center [1223, 102] width 19 height 19
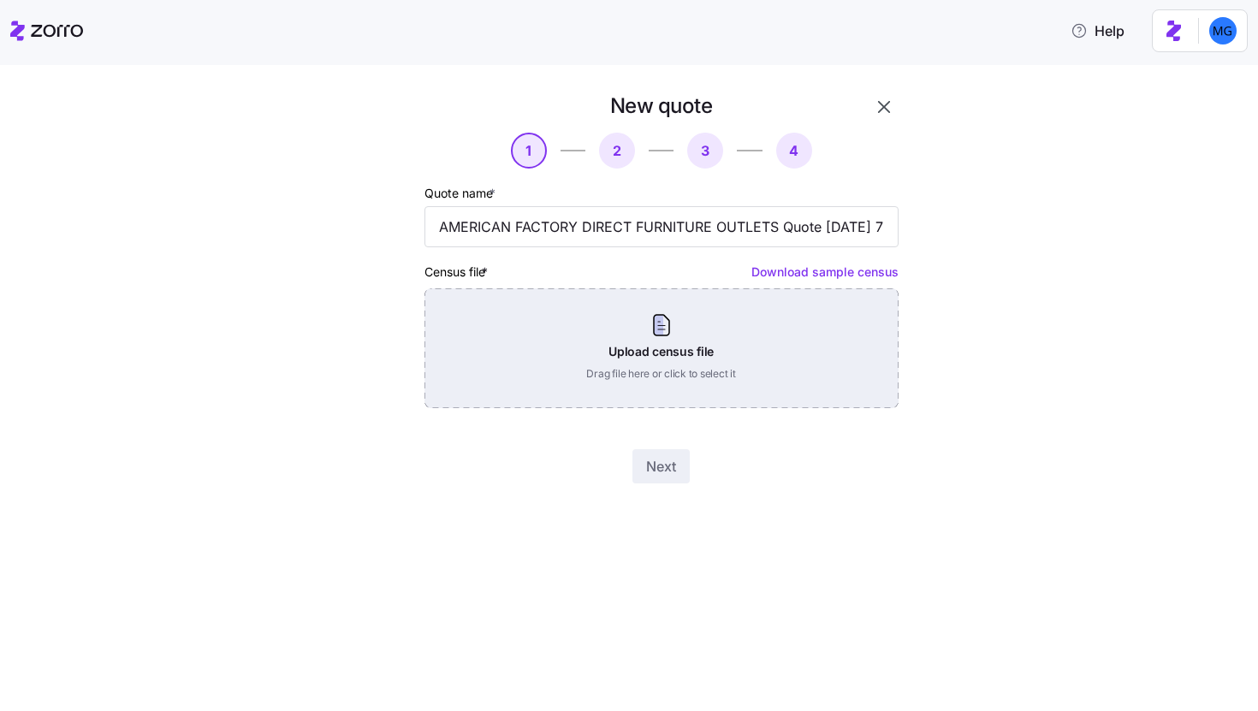
click at [744, 358] on div "Upload census file Drag file here or click to select it" at bounding box center [662, 348] width 474 height 120
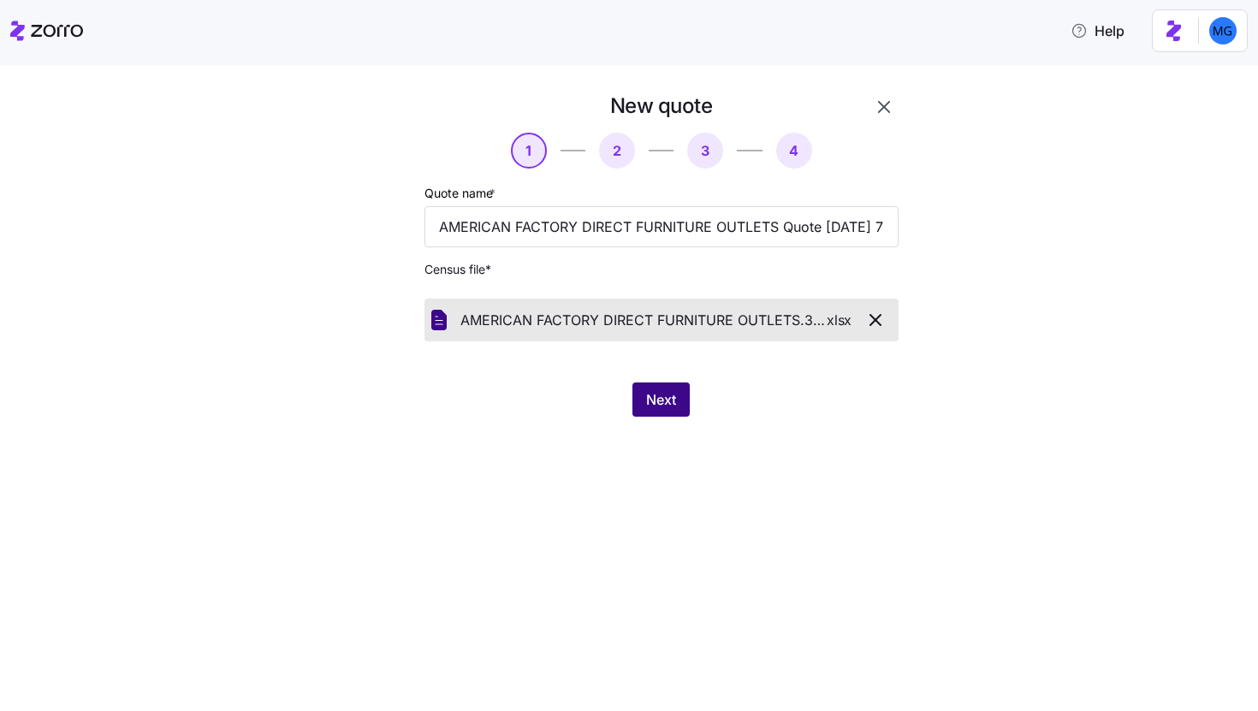
click at [682, 403] on button "Next" at bounding box center [660, 400] width 57 height 34
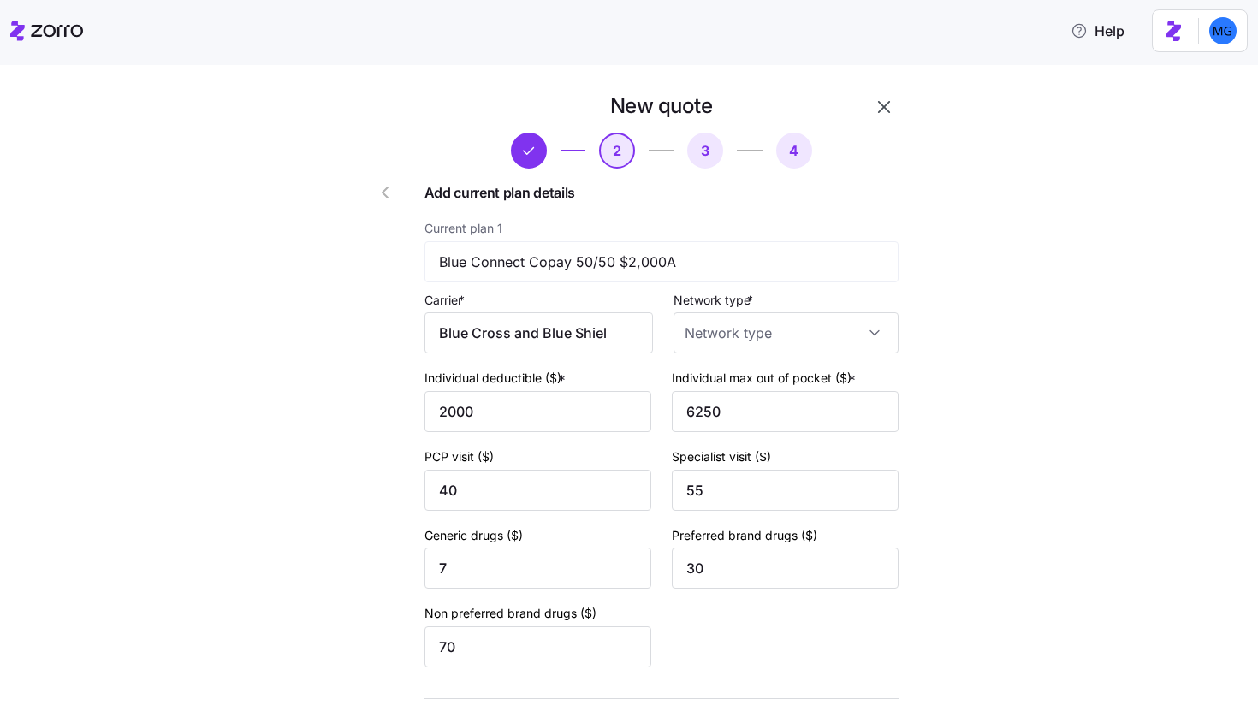
type input "Blue Cross and Blue Shield of Louisiana"
type input "2000"
type input "6250"
type input "40"
type input "55"
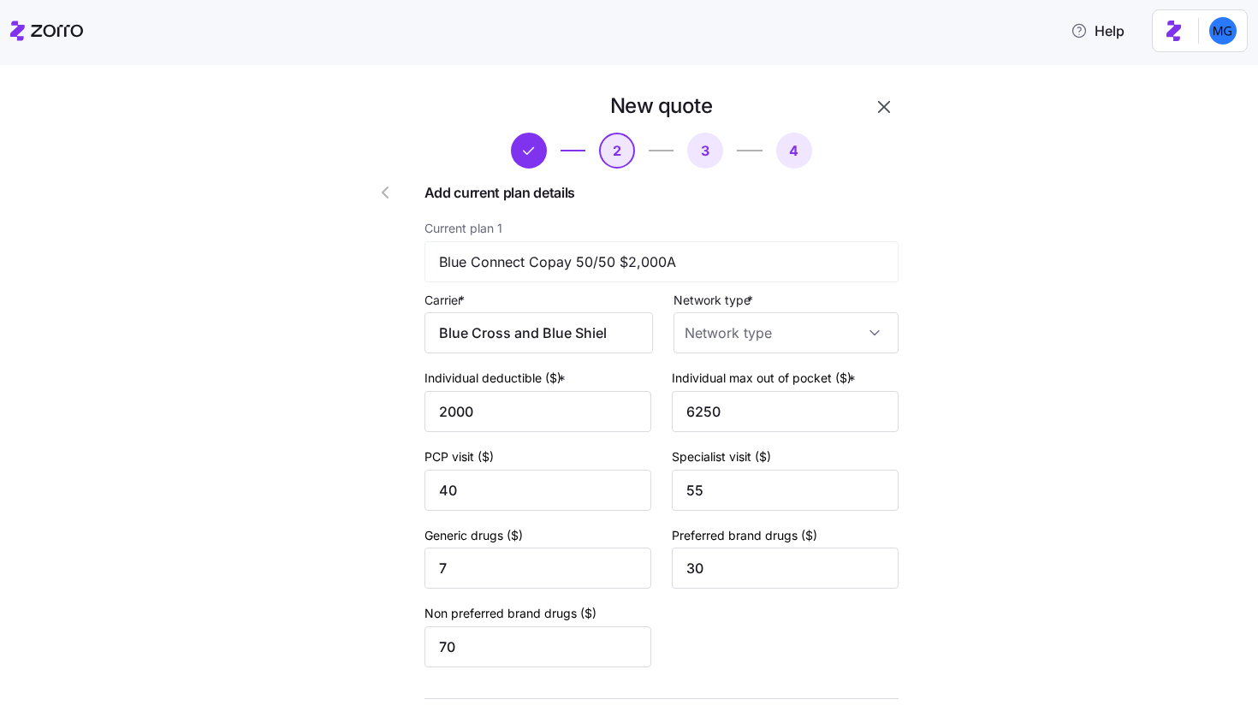
type input "7"
type input "30"
type input "70"
type input "PPO"
type input "POS"
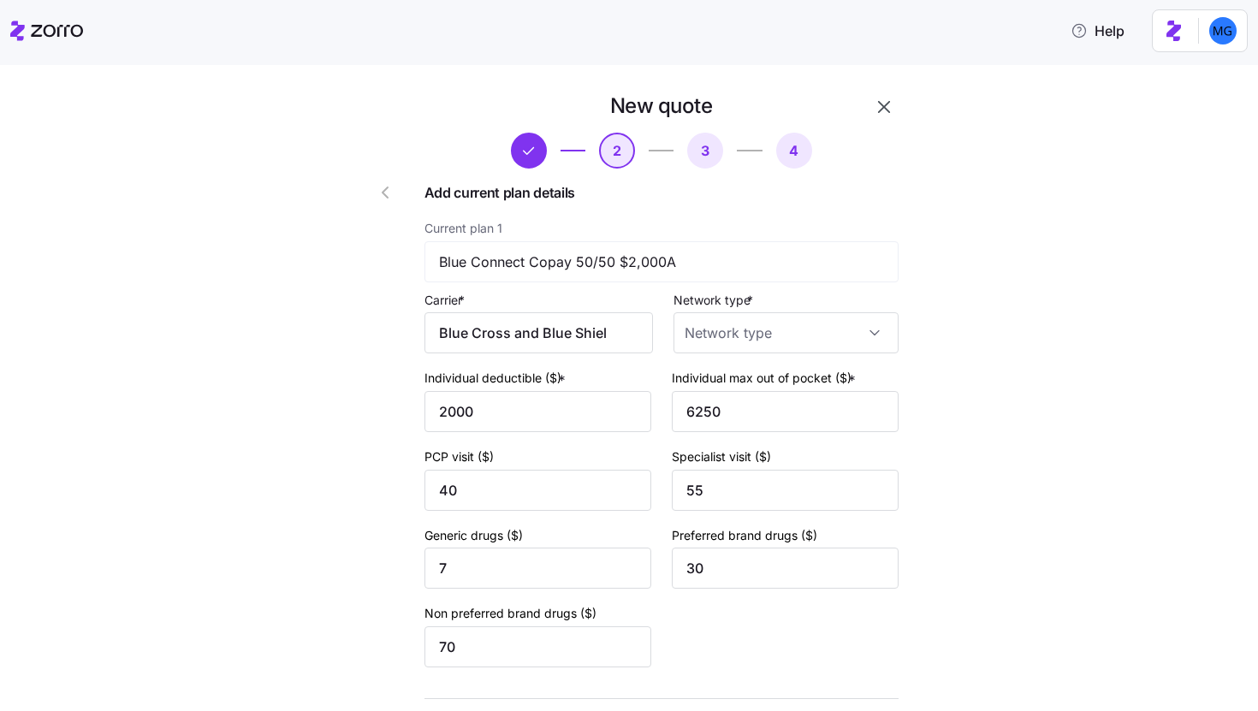
type input "PPO"
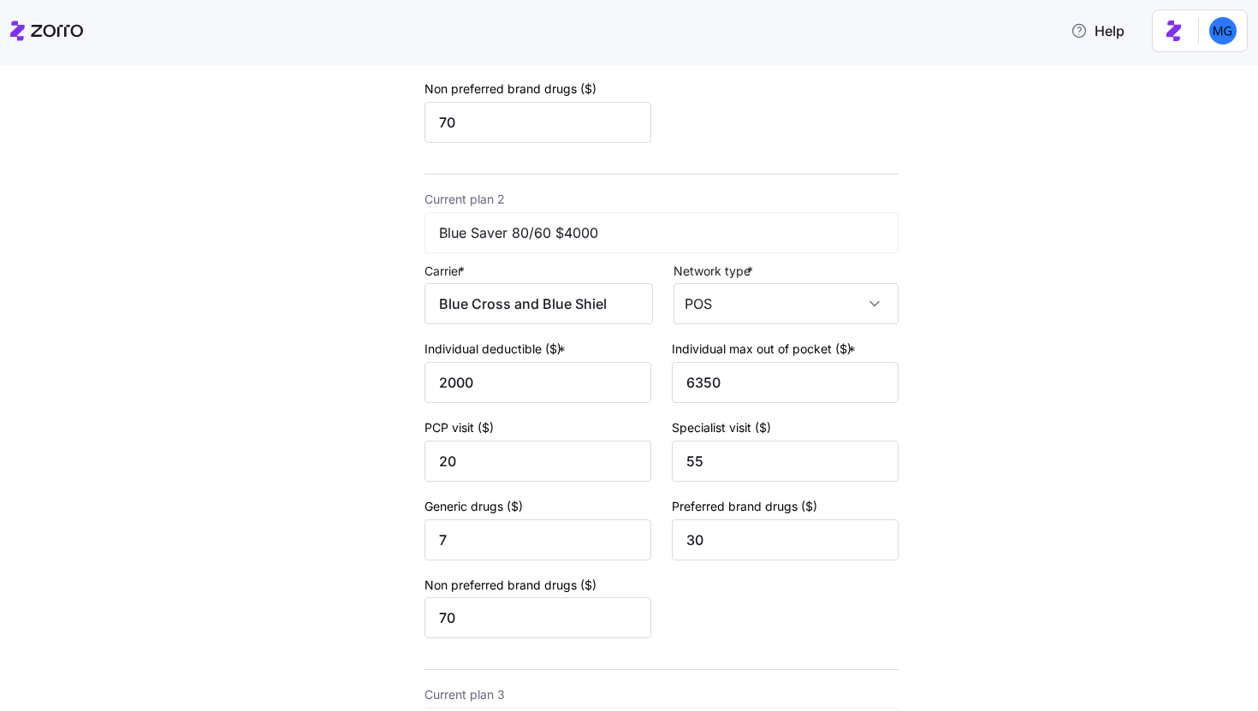
scroll to position [1098, 0]
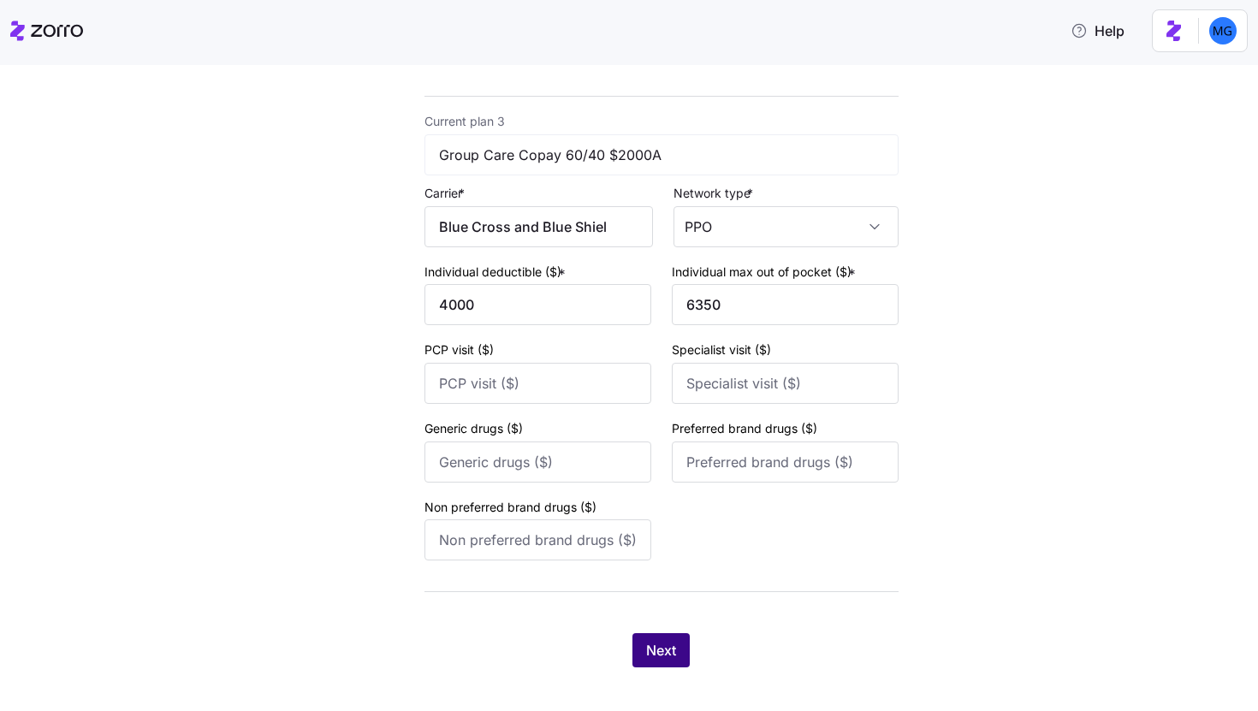
click at [662, 661] on span "Next" at bounding box center [661, 650] width 30 height 21
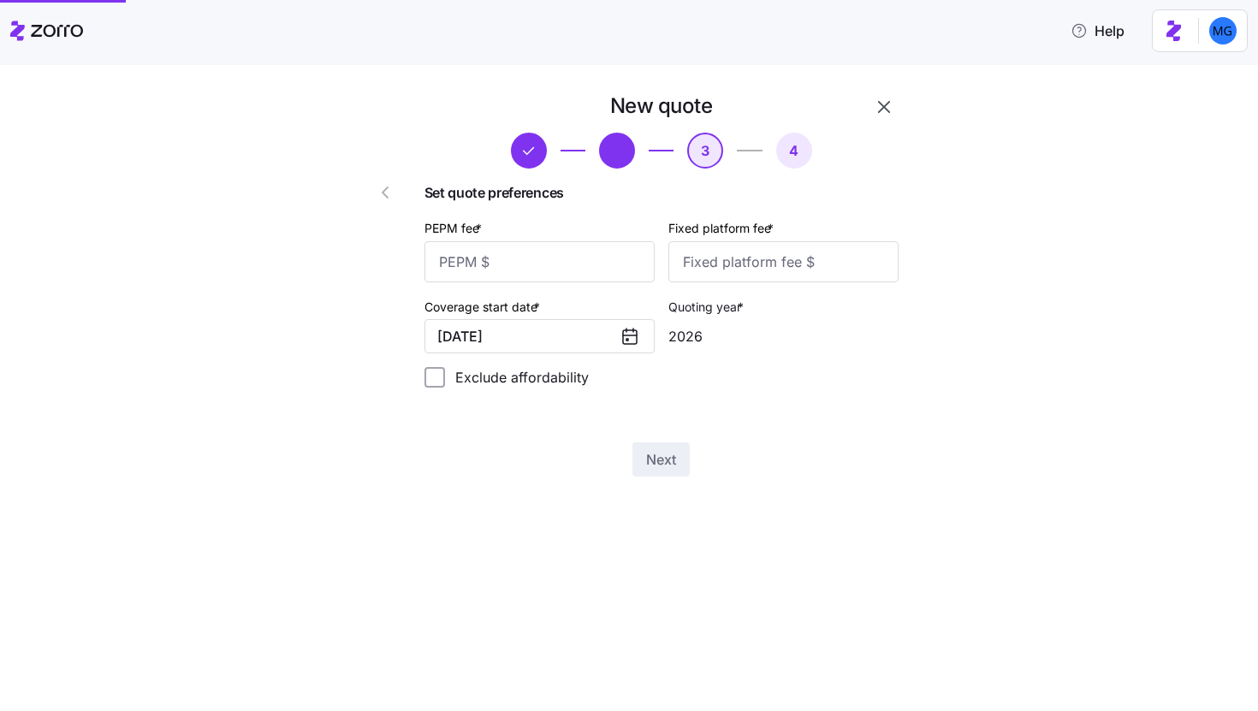
scroll to position [0, 0]
click at [565, 262] on input "PEPM fee *" at bounding box center [540, 261] width 230 height 41
type input "50"
type input "100"
click at [687, 473] on button "Next" at bounding box center [660, 459] width 57 height 34
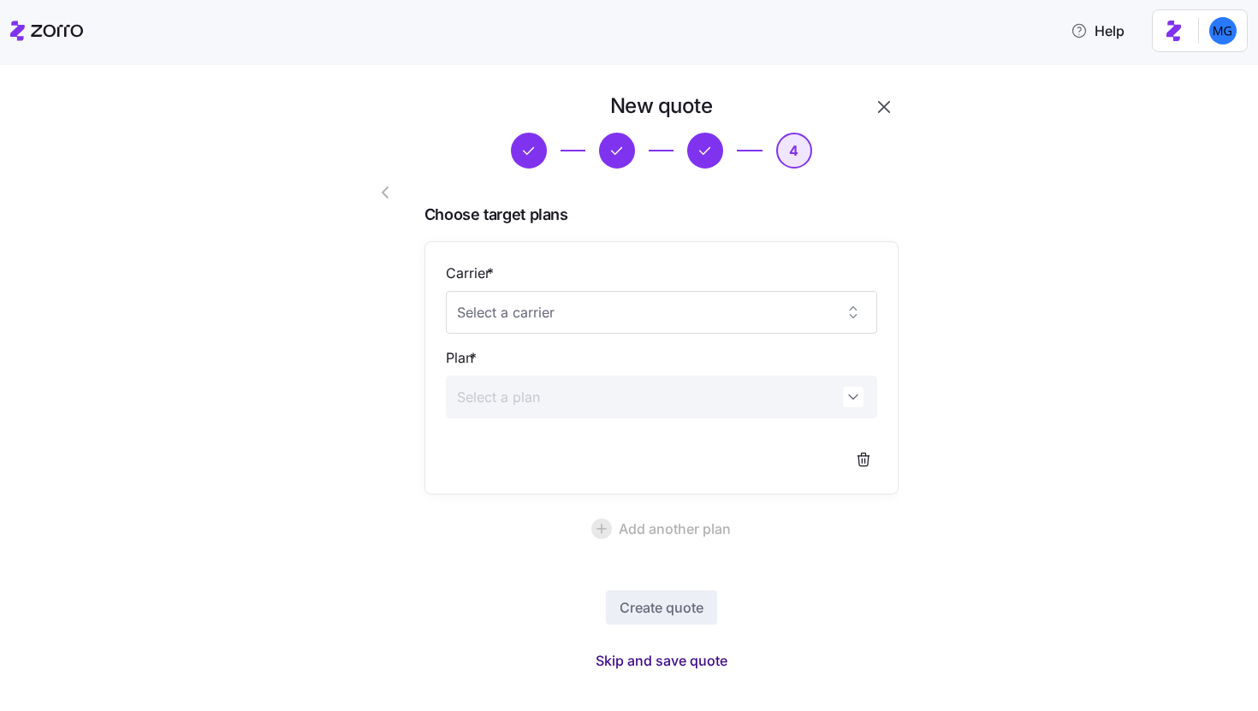
click at [690, 660] on span "Skip and save quote" at bounding box center [662, 660] width 132 height 21
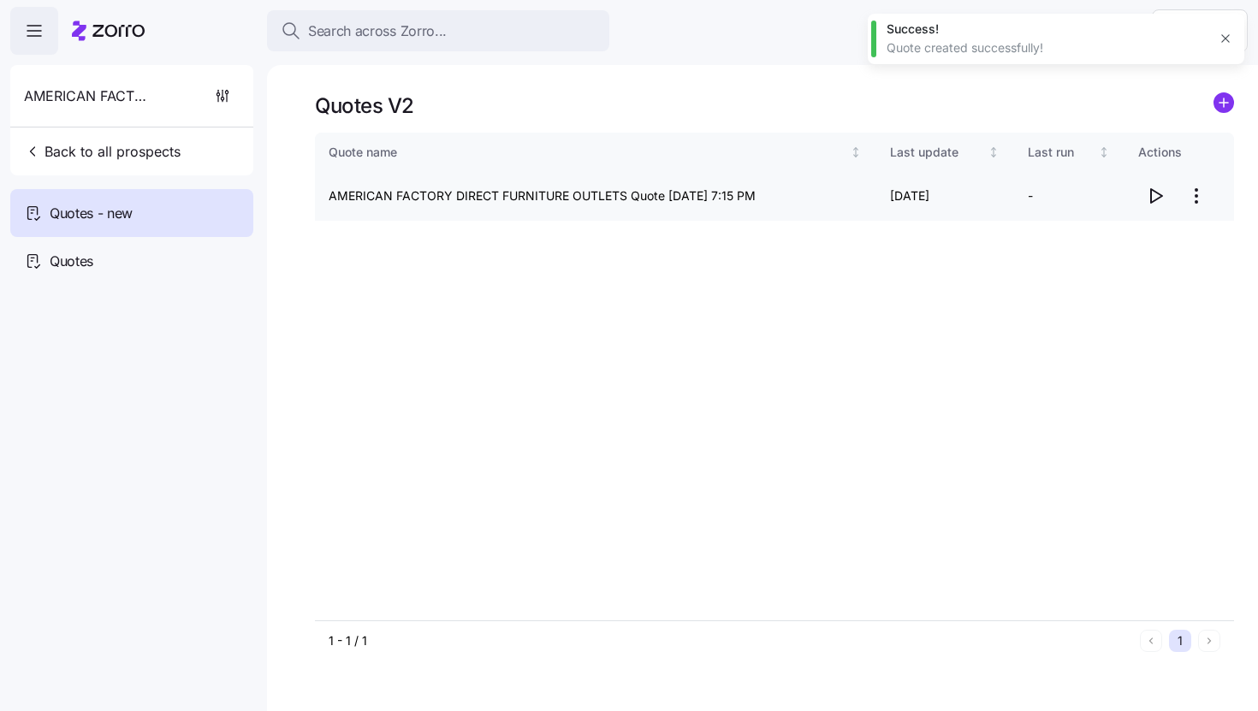
click at [1152, 190] on icon "button" at bounding box center [1156, 196] width 11 height 14
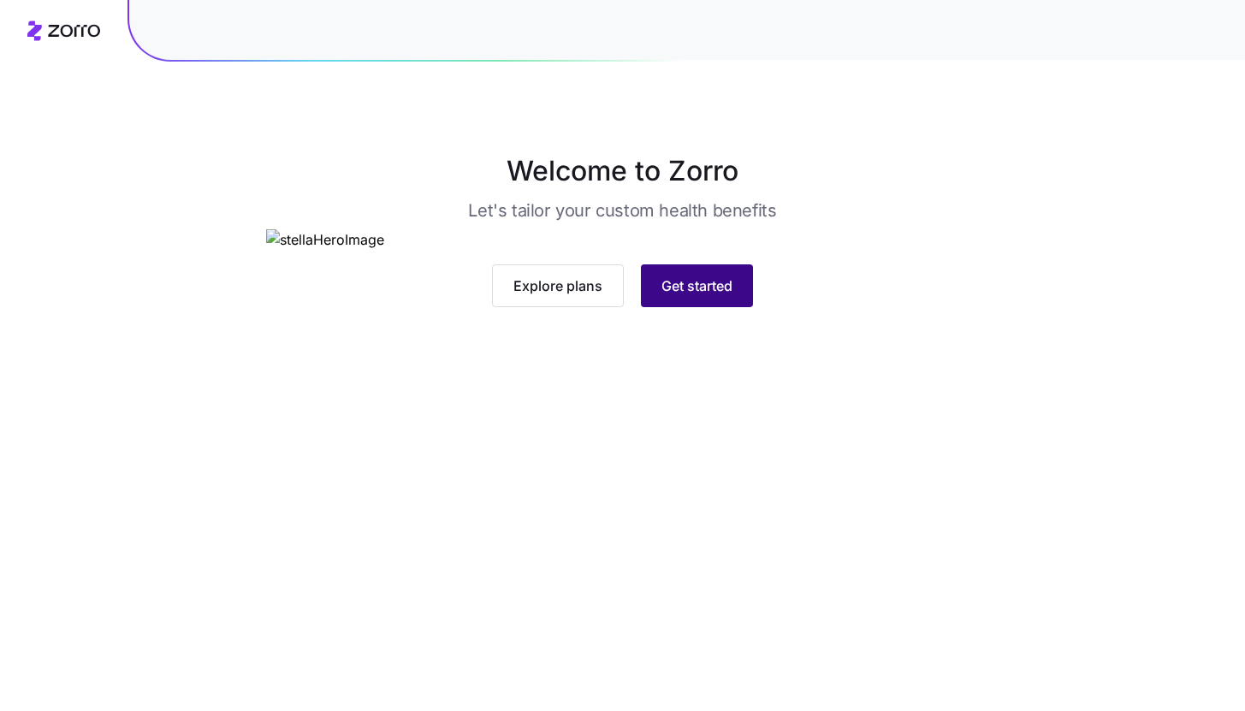
click at [710, 307] on button "Get started" at bounding box center [697, 285] width 112 height 43
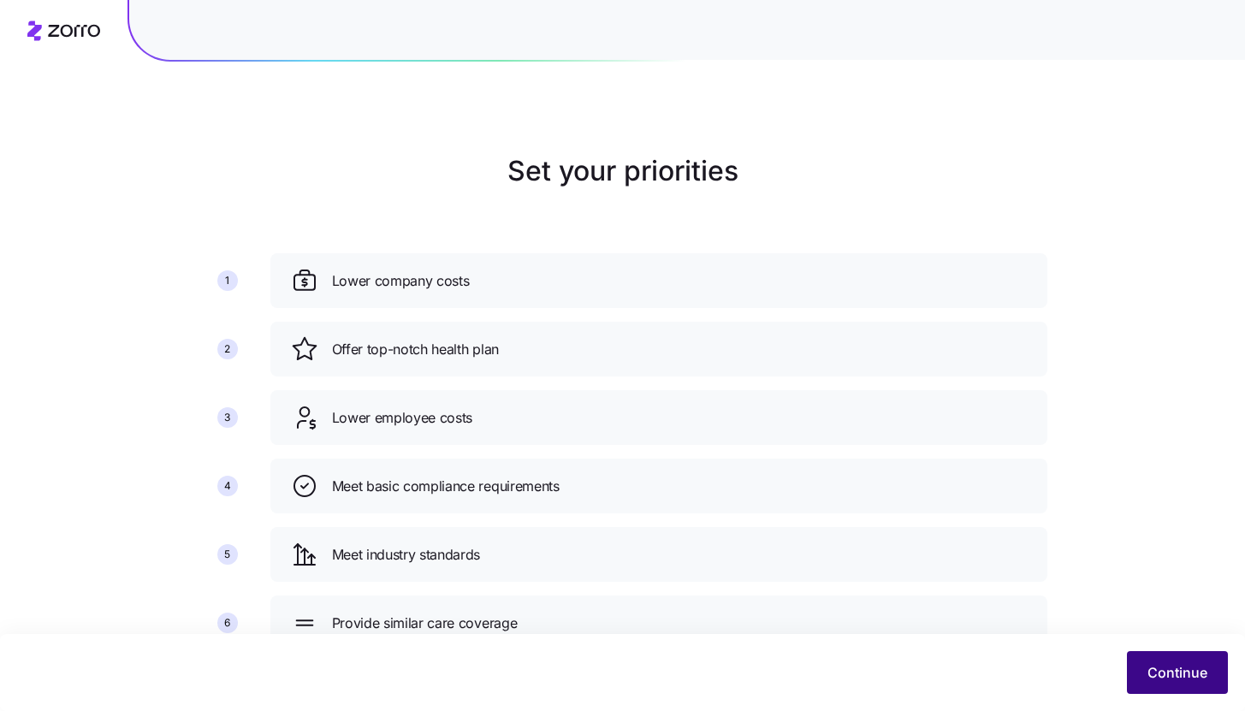
click at [1151, 663] on span "Continue" at bounding box center [1178, 672] width 60 height 21
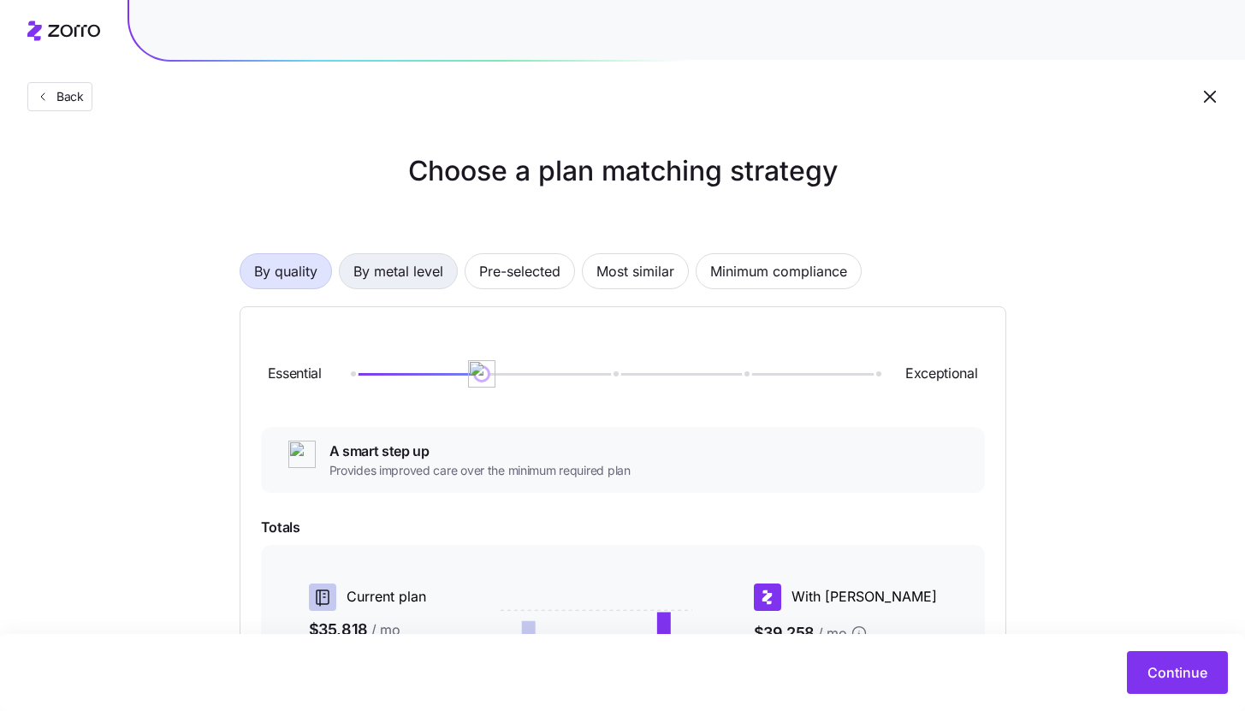
click at [419, 285] on span "By metal level" at bounding box center [398, 271] width 90 height 34
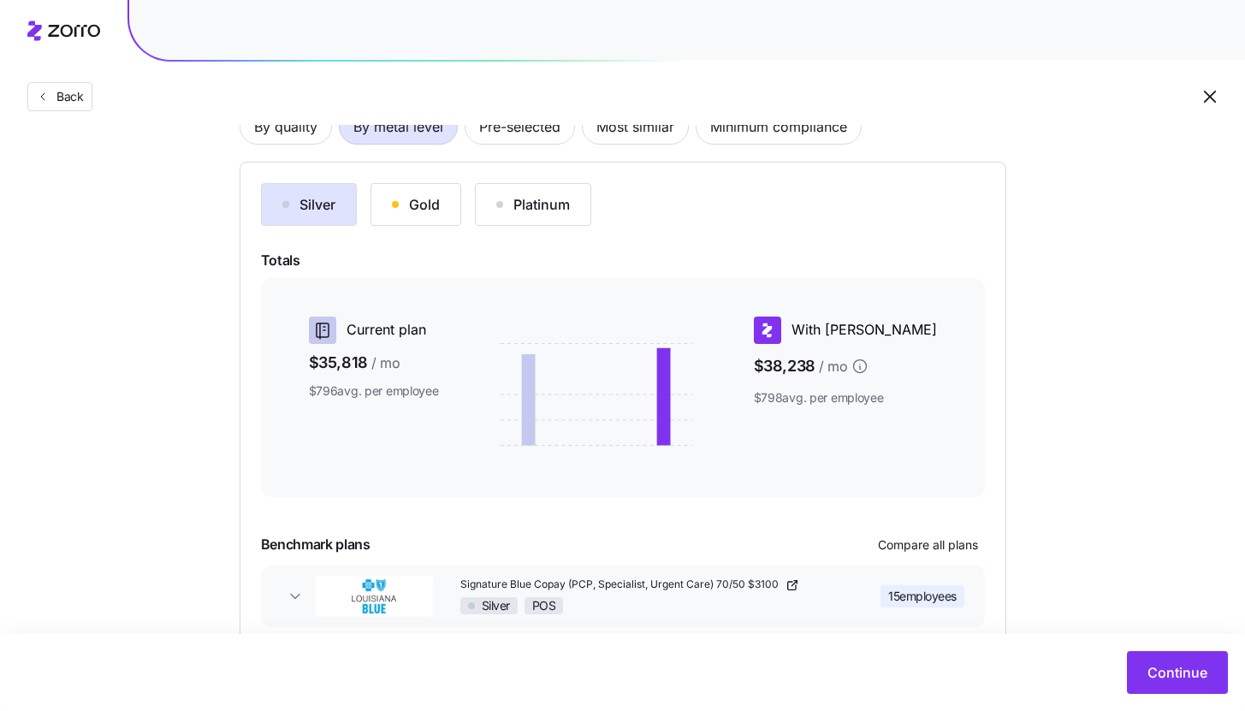
scroll to position [233, 0]
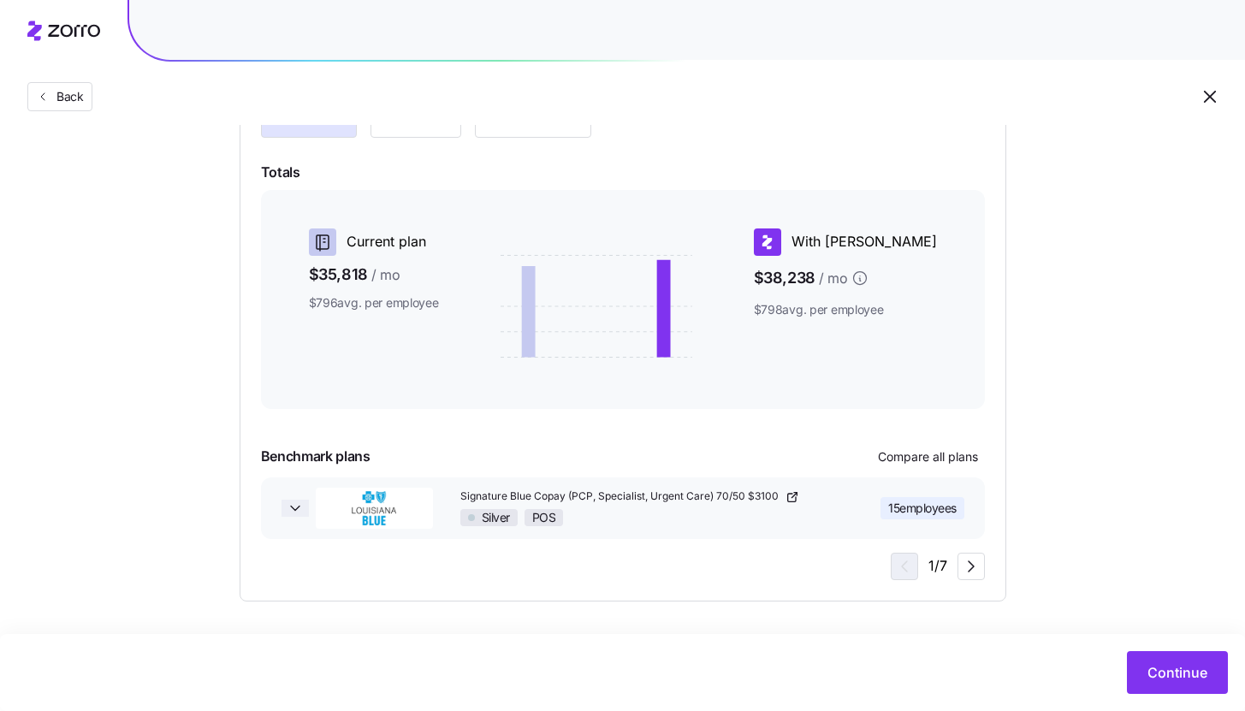
click at [302, 509] on icon "button" at bounding box center [295, 508] width 17 height 17
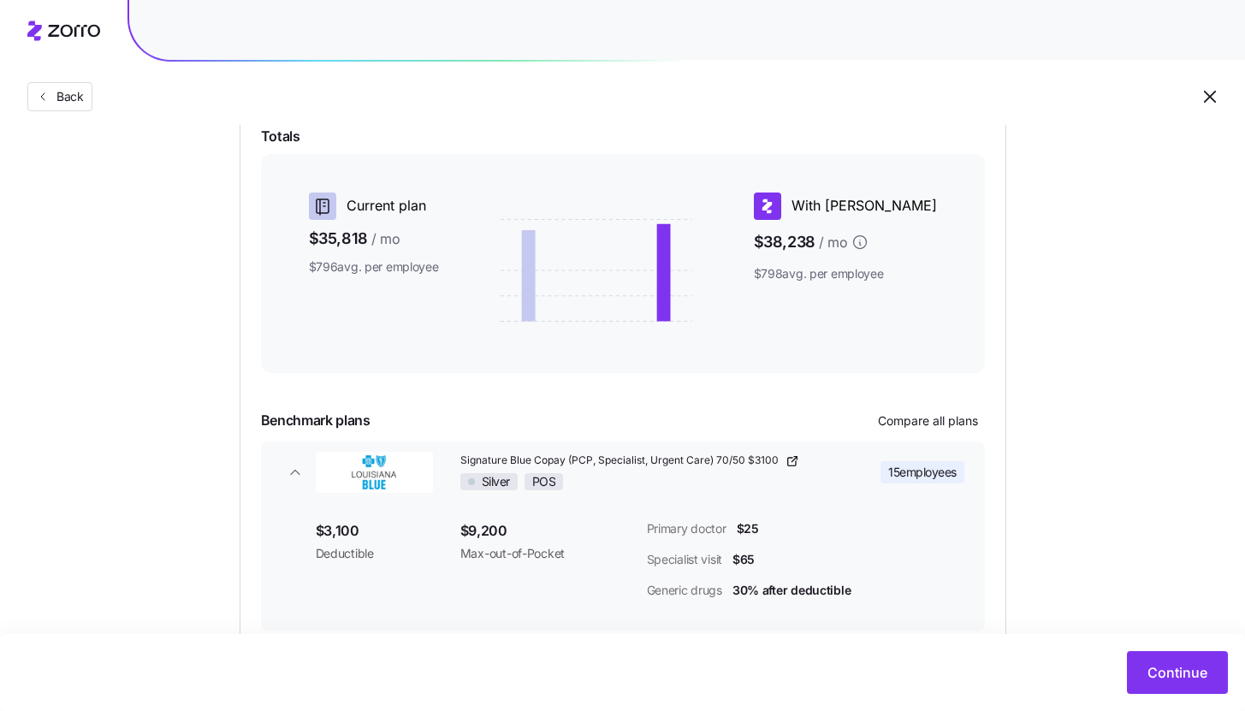
scroll to position [359, 0]
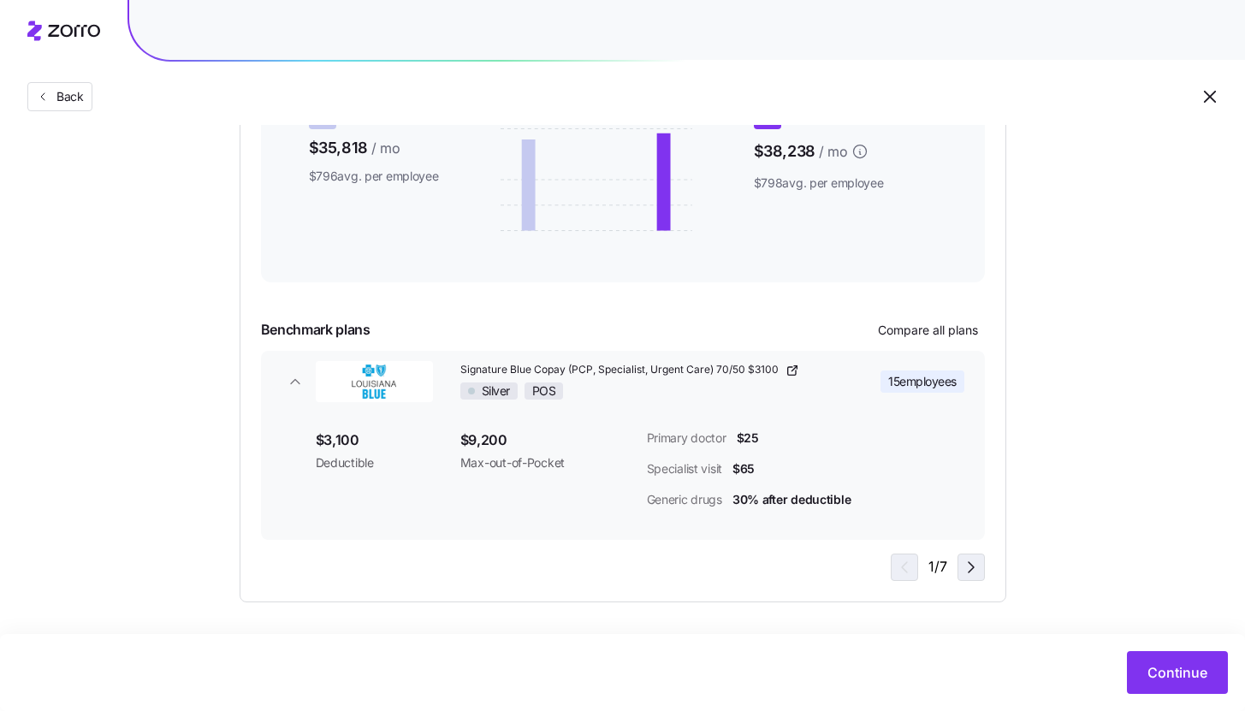
click at [979, 564] on icon "button" at bounding box center [971, 567] width 21 height 21
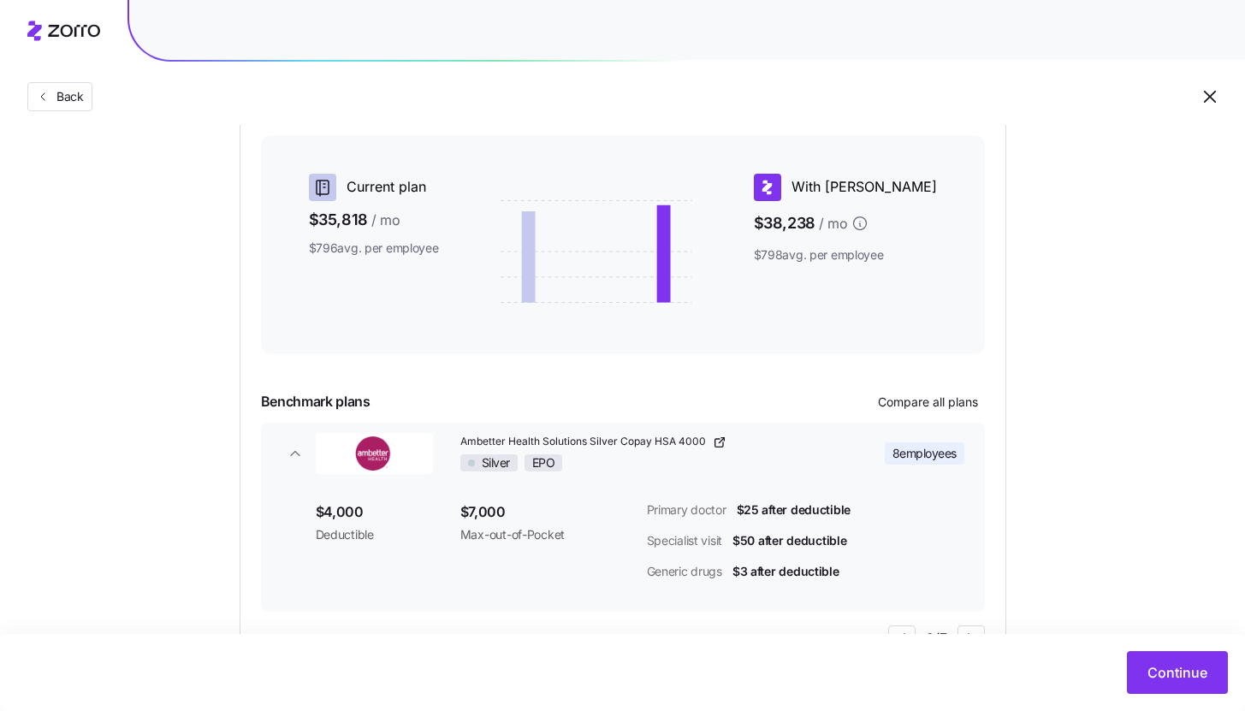
scroll to position [271, 0]
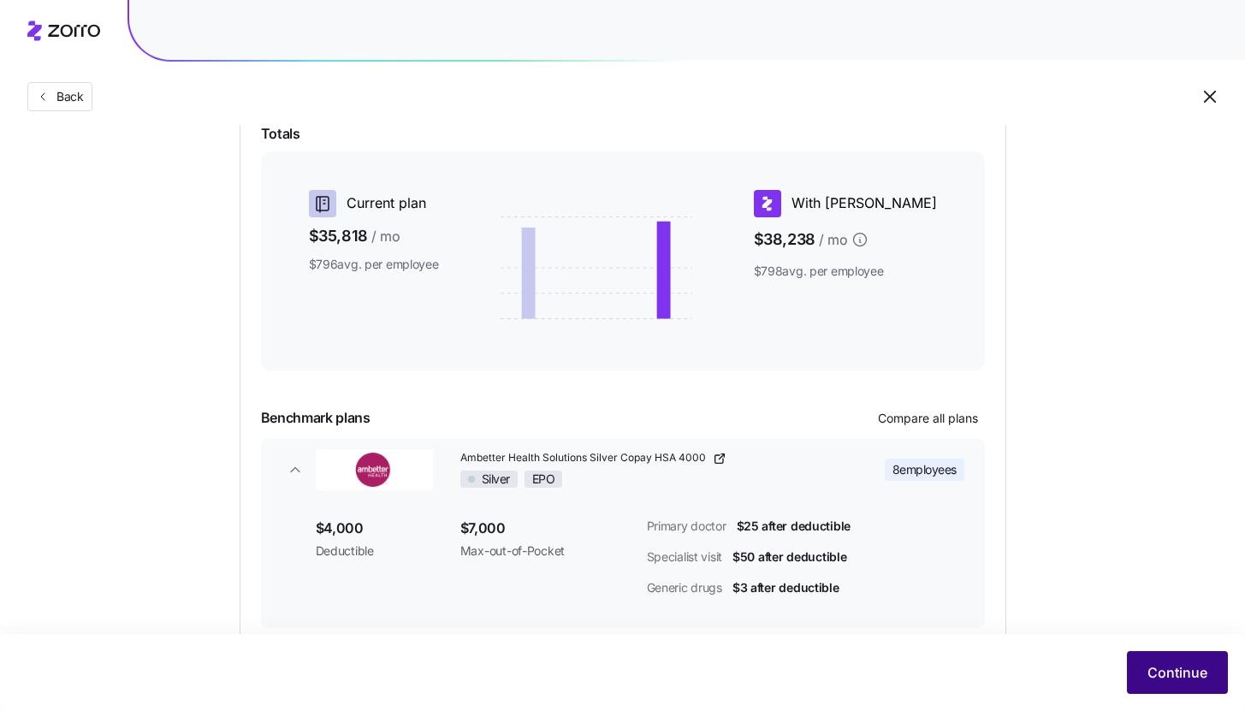
click at [1151, 668] on span "Continue" at bounding box center [1178, 672] width 60 height 21
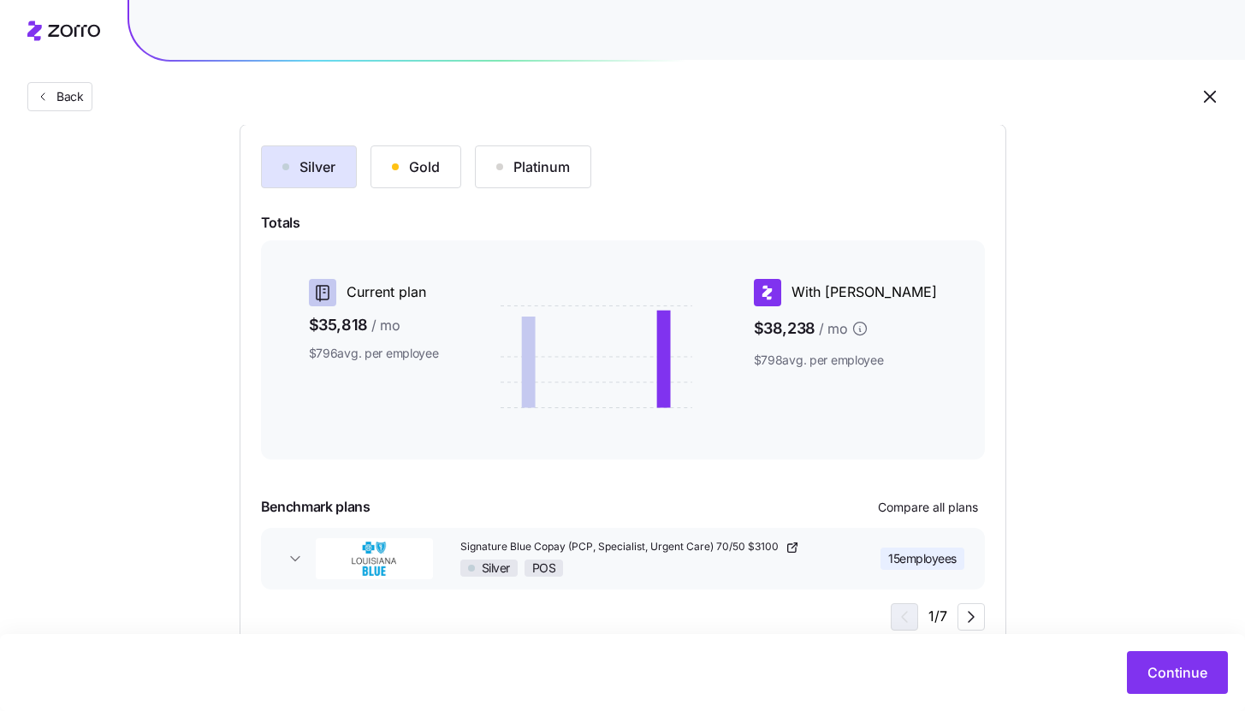
scroll to position [233, 0]
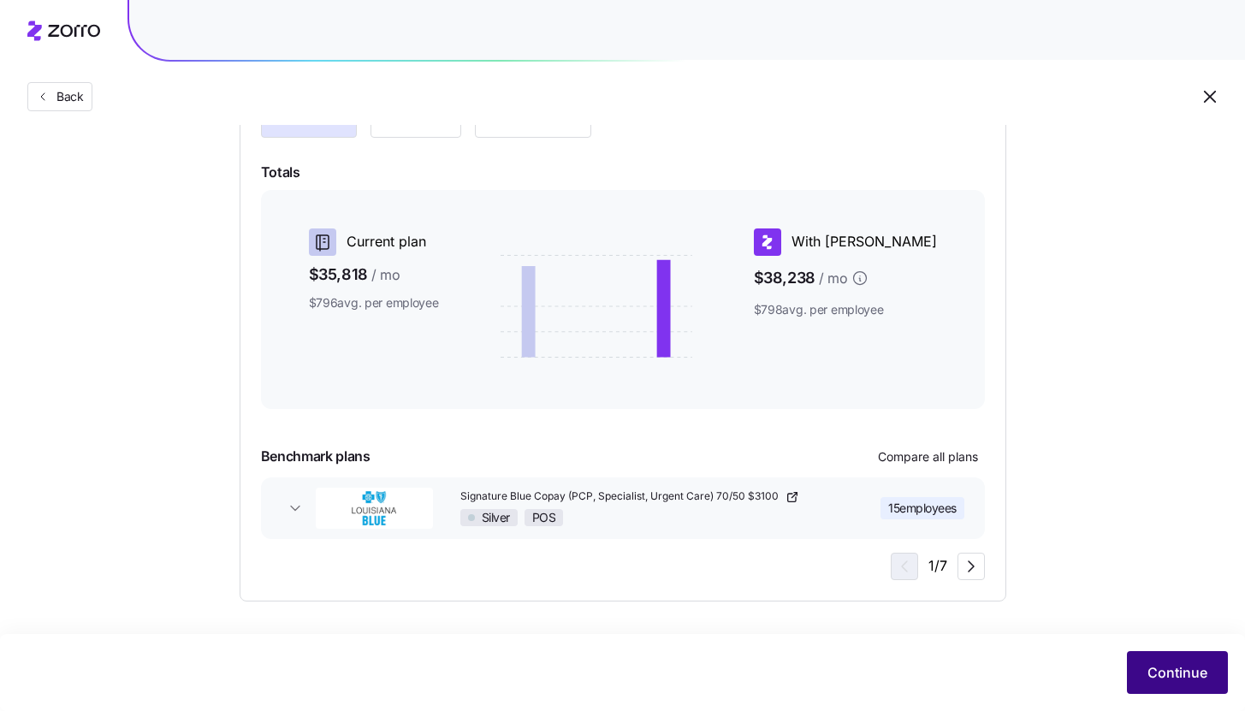
click at [1178, 674] on span "Continue" at bounding box center [1178, 672] width 60 height 21
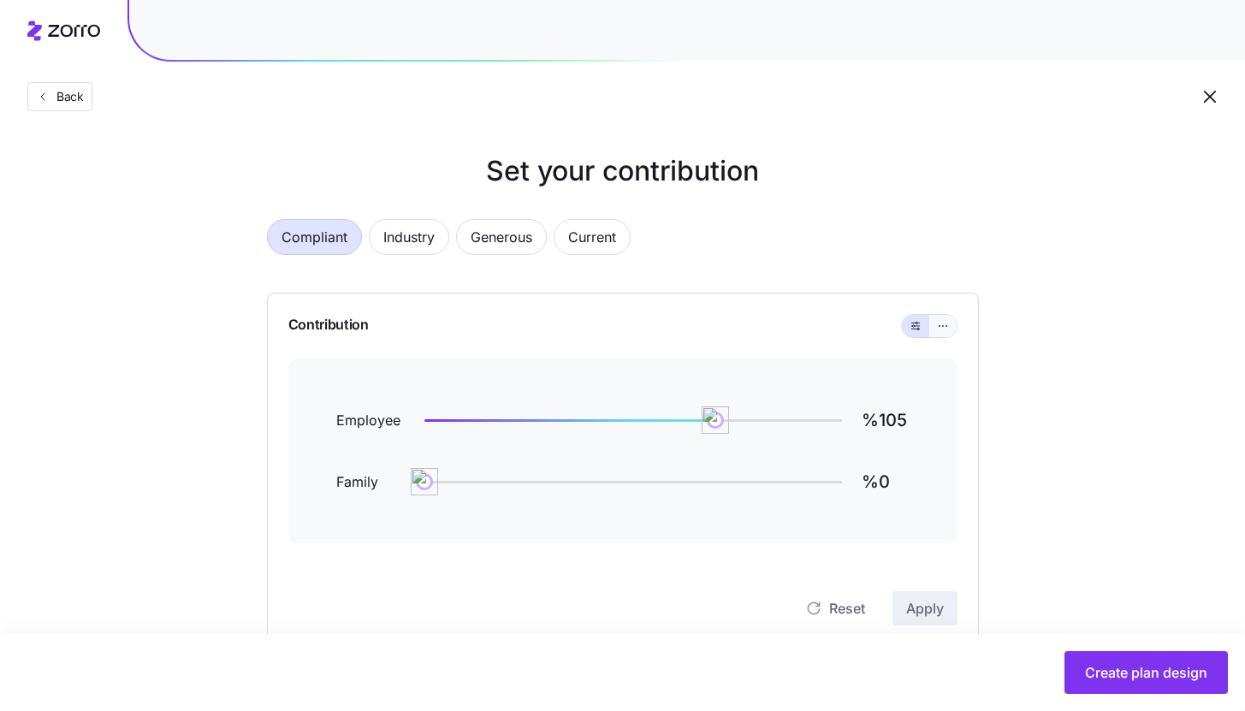
click at [955, 327] on button "button" at bounding box center [942, 326] width 27 height 22
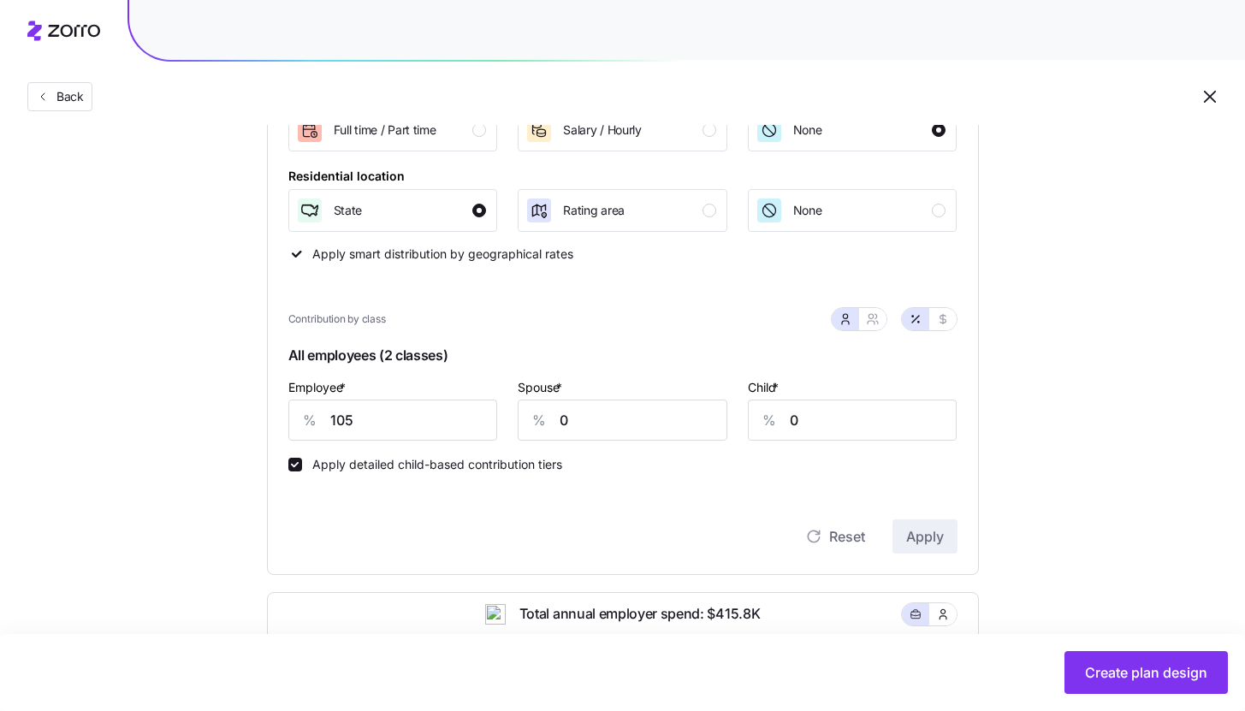
scroll to position [347, 0]
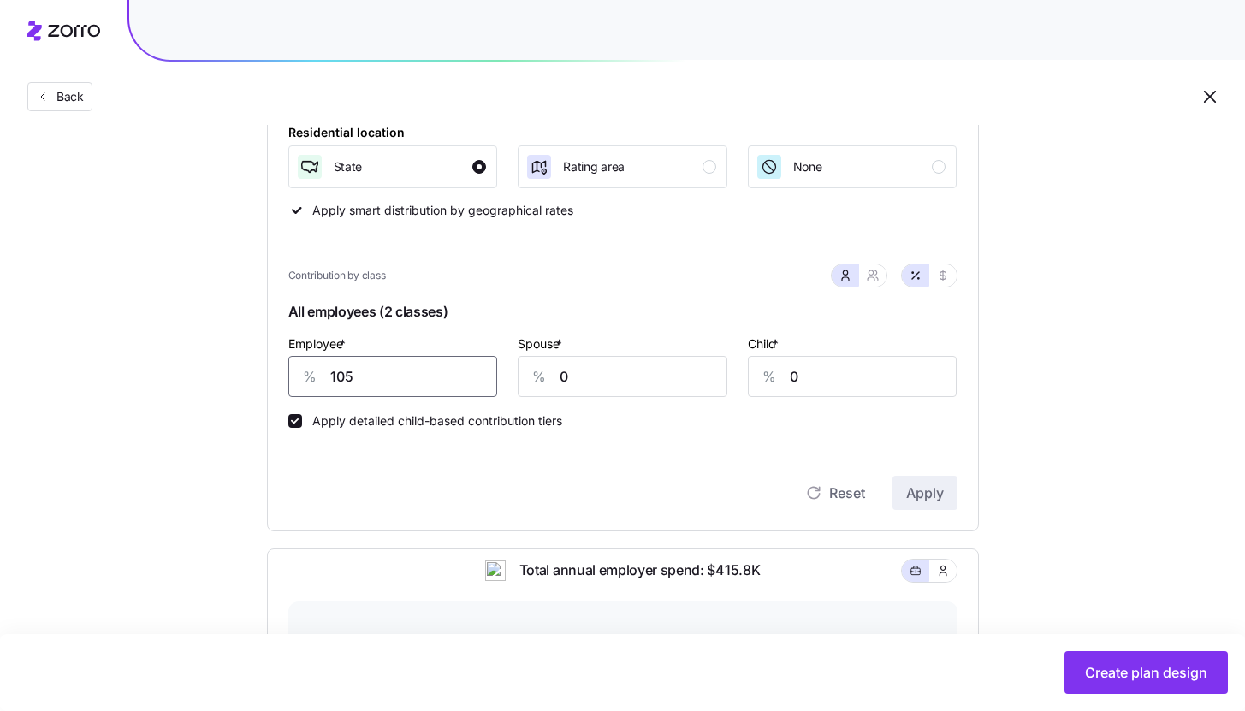
click at [442, 378] on input "105" at bounding box center [393, 376] width 210 height 41
click at [918, 501] on span "Apply" at bounding box center [925, 493] width 38 height 21
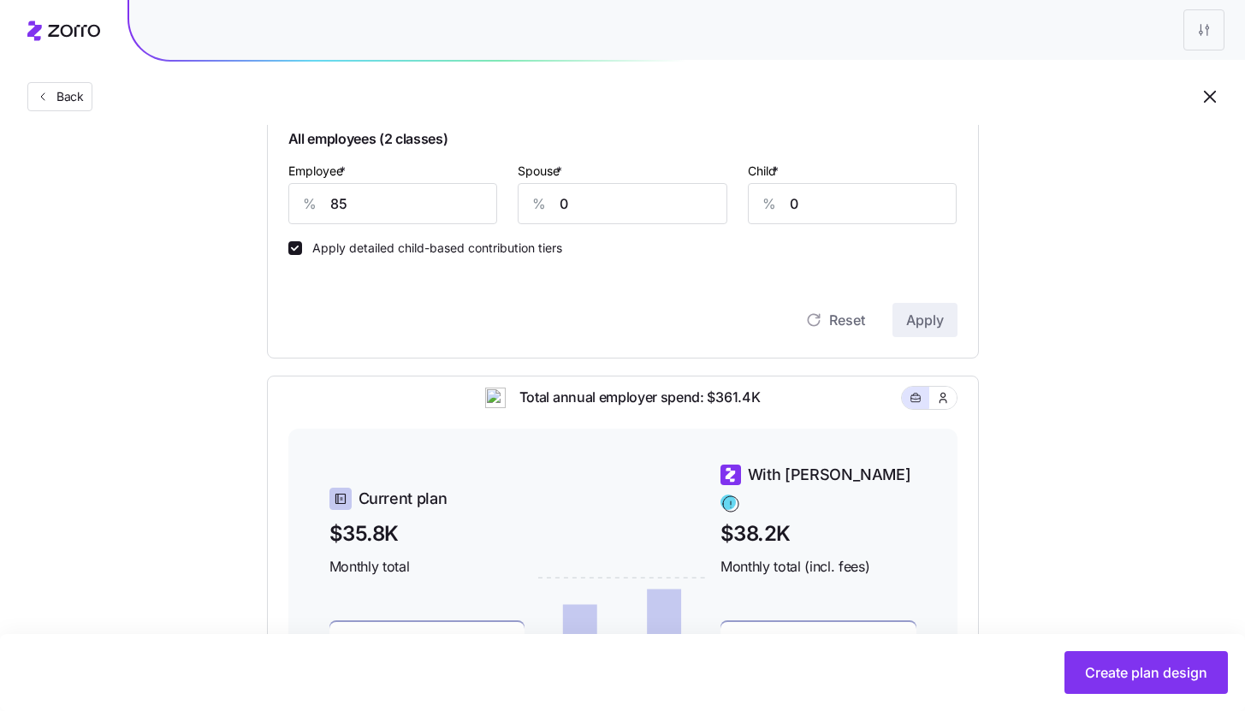
scroll to position [491, 0]
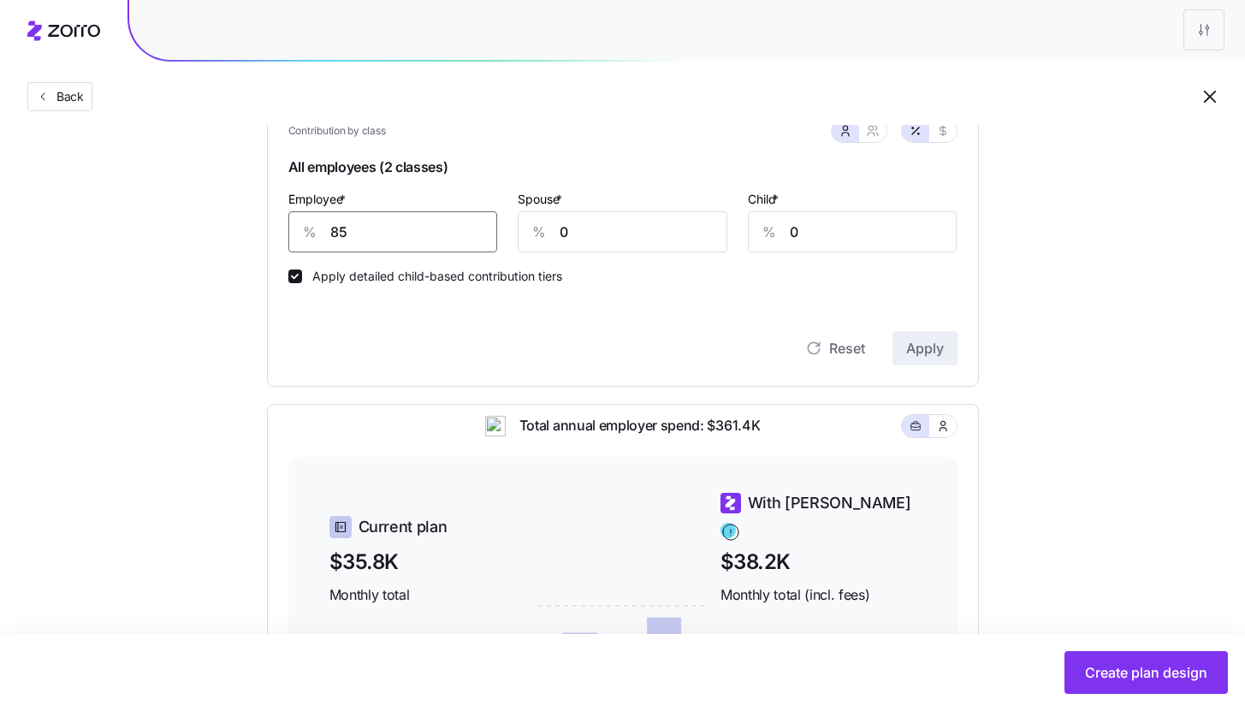
click at [424, 242] on input "85" at bounding box center [393, 231] width 210 height 41
type input "90"
click at [935, 360] on button "Apply" at bounding box center [925, 348] width 65 height 34
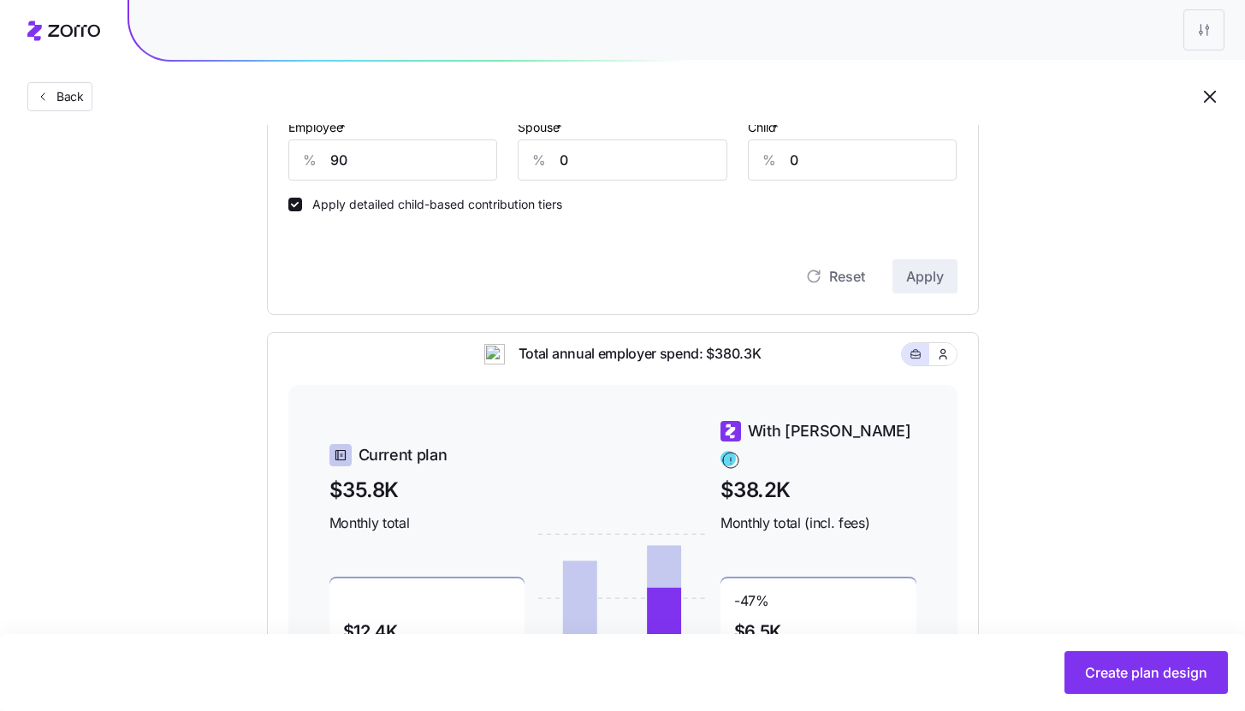
scroll to position [439, 0]
